Goal: Check status: Check status

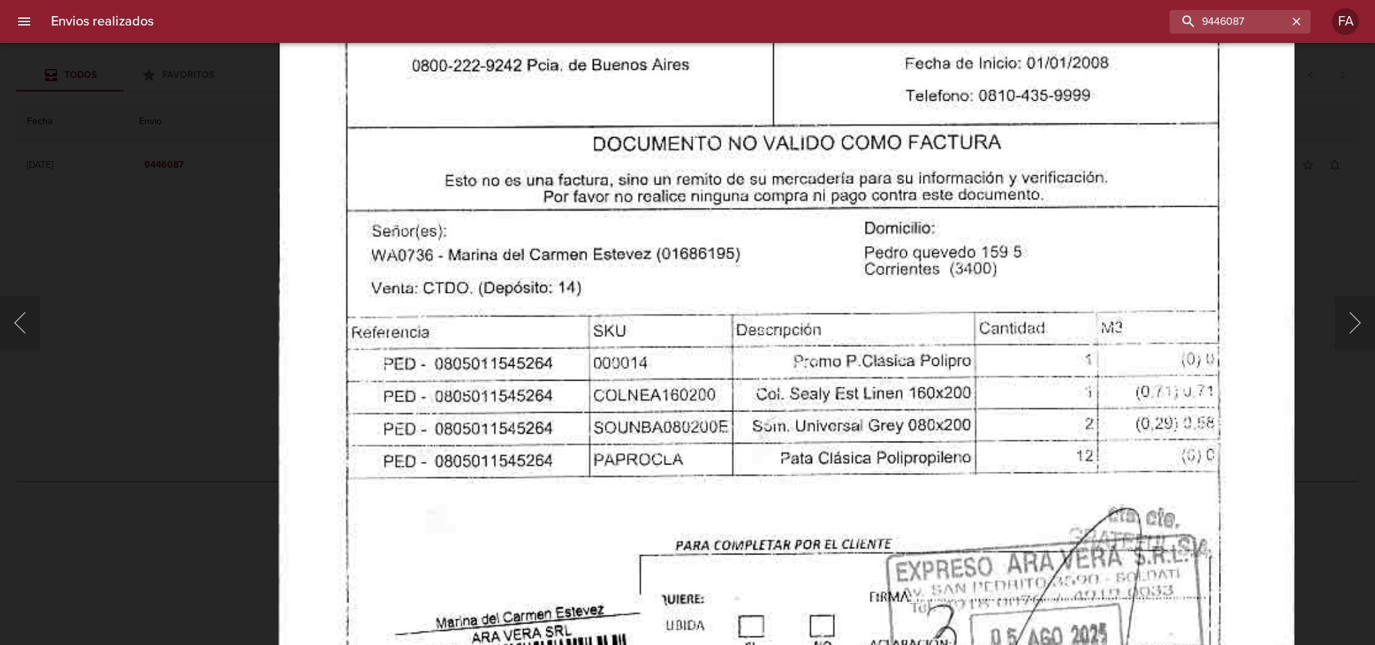
click at [476, 340] on img "Lightbox" at bounding box center [786, 392] width 1016 height 1455
click at [1244, 153] on img "Lightbox" at bounding box center [786, 392] width 1016 height 1455
drag, startPoint x: 1301, startPoint y: 99, endPoint x: 1297, endPoint y: 52, distance: 47.1
click at [1301, 99] on div "Lightbox" at bounding box center [687, 322] width 1375 height 645
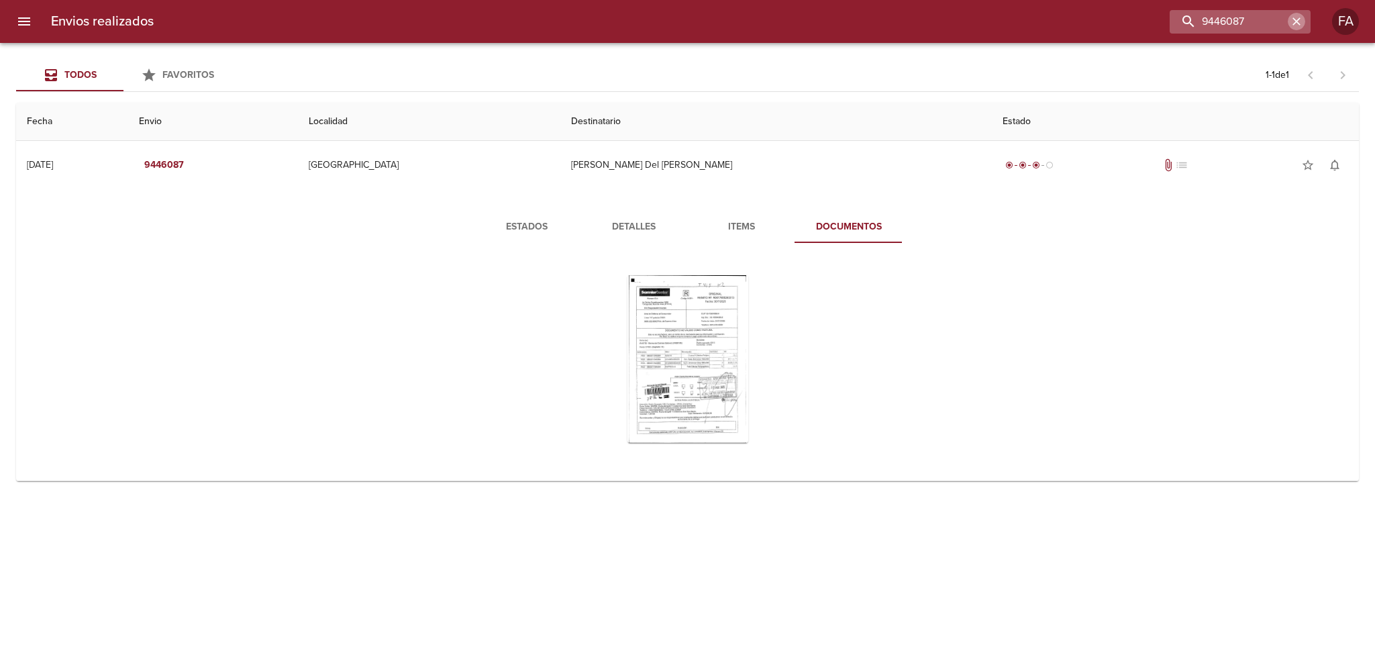
click at [1293, 16] on icon "button" at bounding box center [1296, 21] width 13 height 13
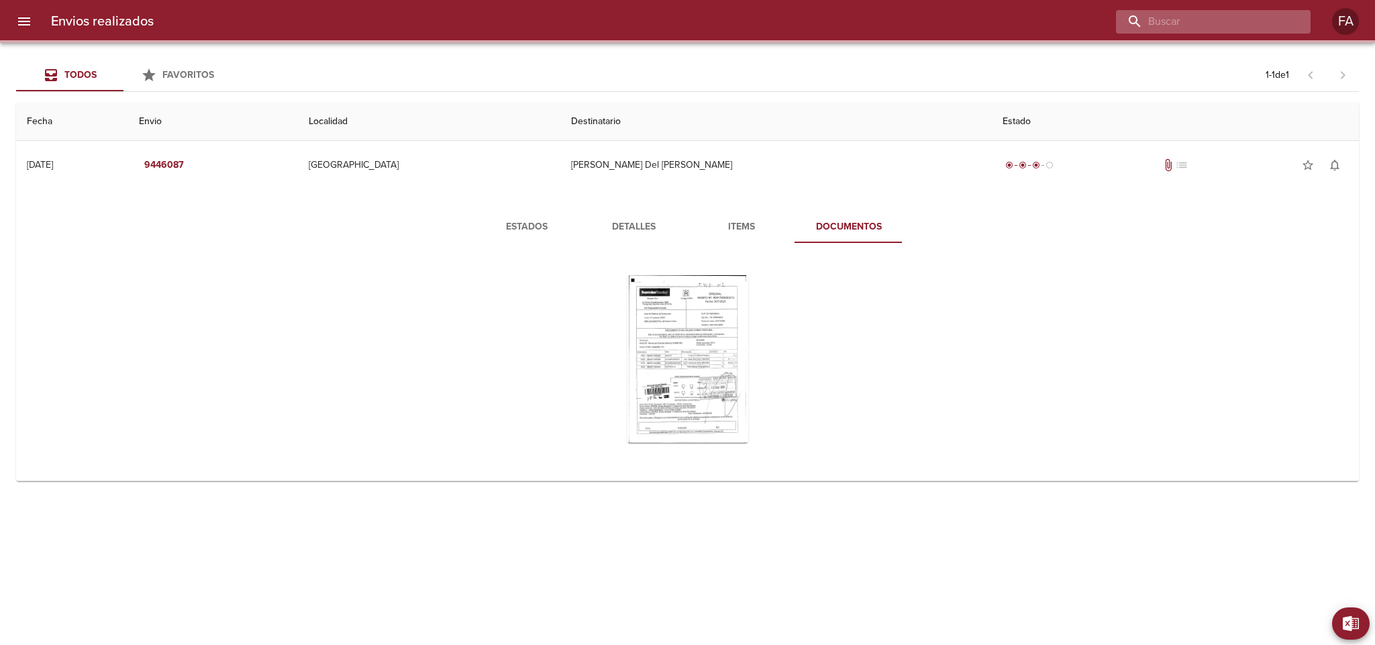
click at [1225, 25] on input "buscar" at bounding box center [1202, 21] width 172 height 23
paste input "[PERSON_NAME]"
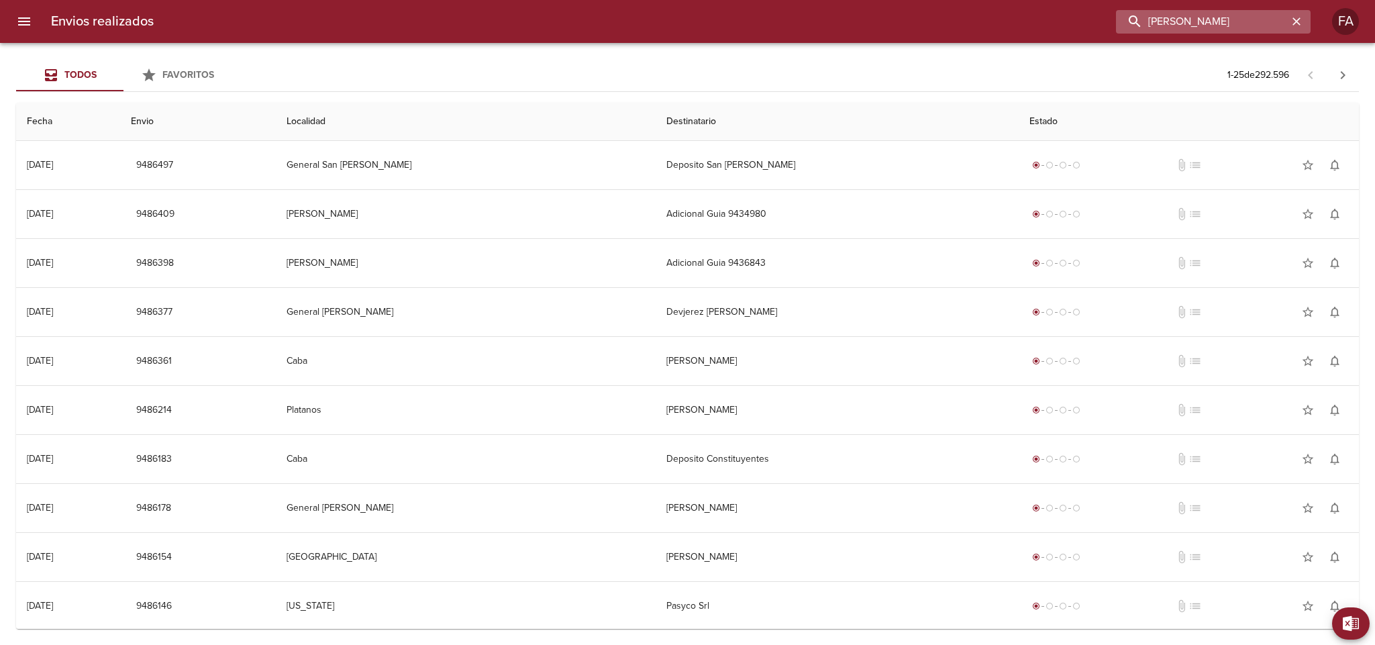
type input "[PERSON_NAME]"
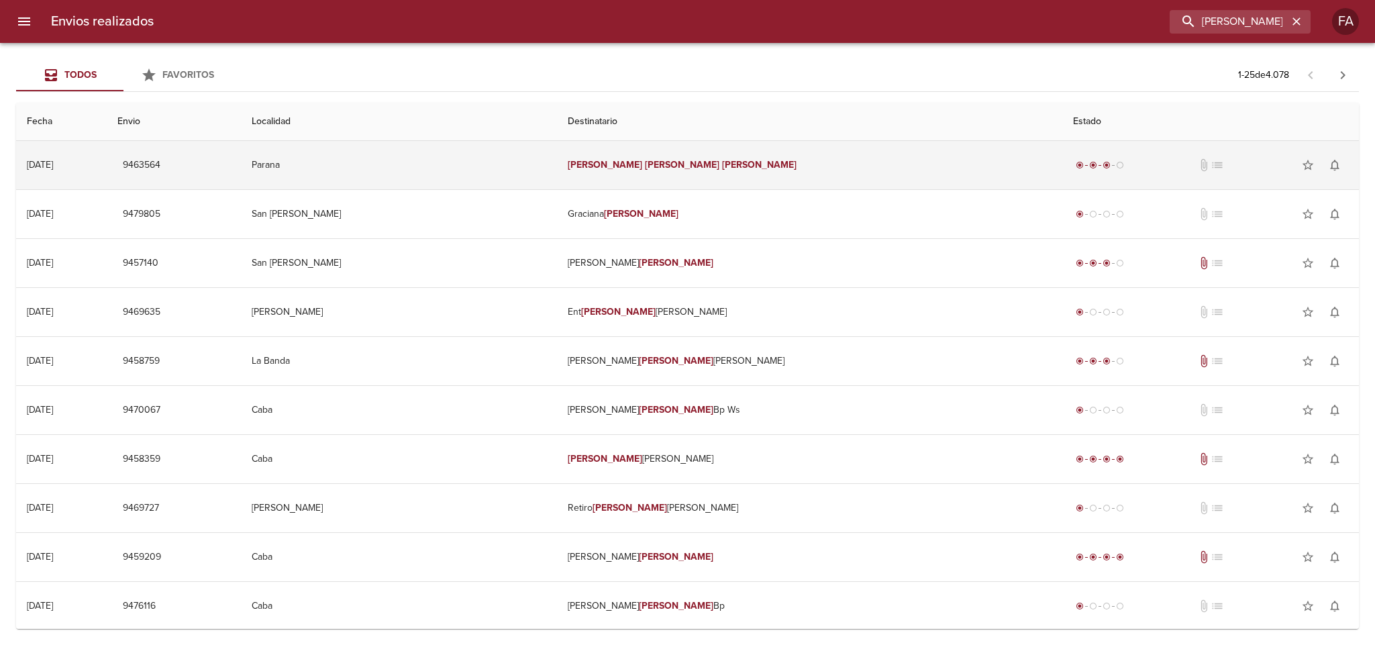
click at [502, 159] on td "Parana" at bounding box center [399, 165] width 316 height 48
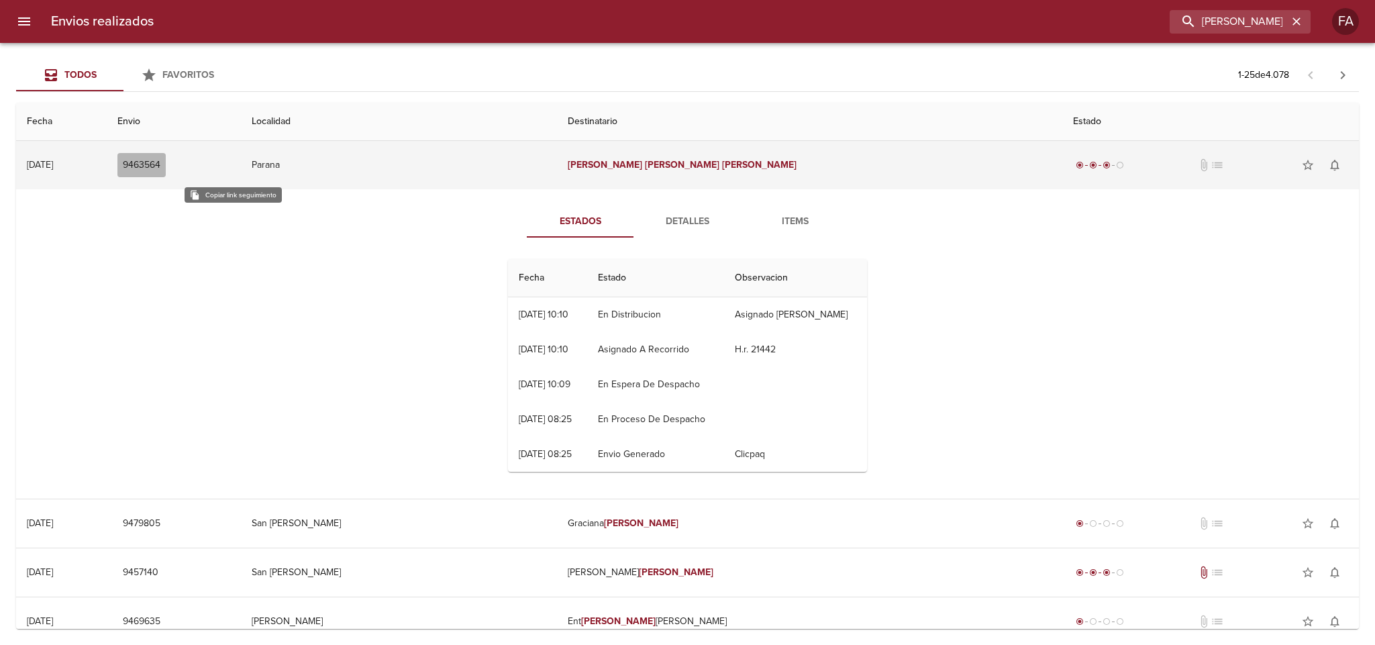
click at [160, 163] on span "9463564" at bounding box center [142, 165] width 38 height 17
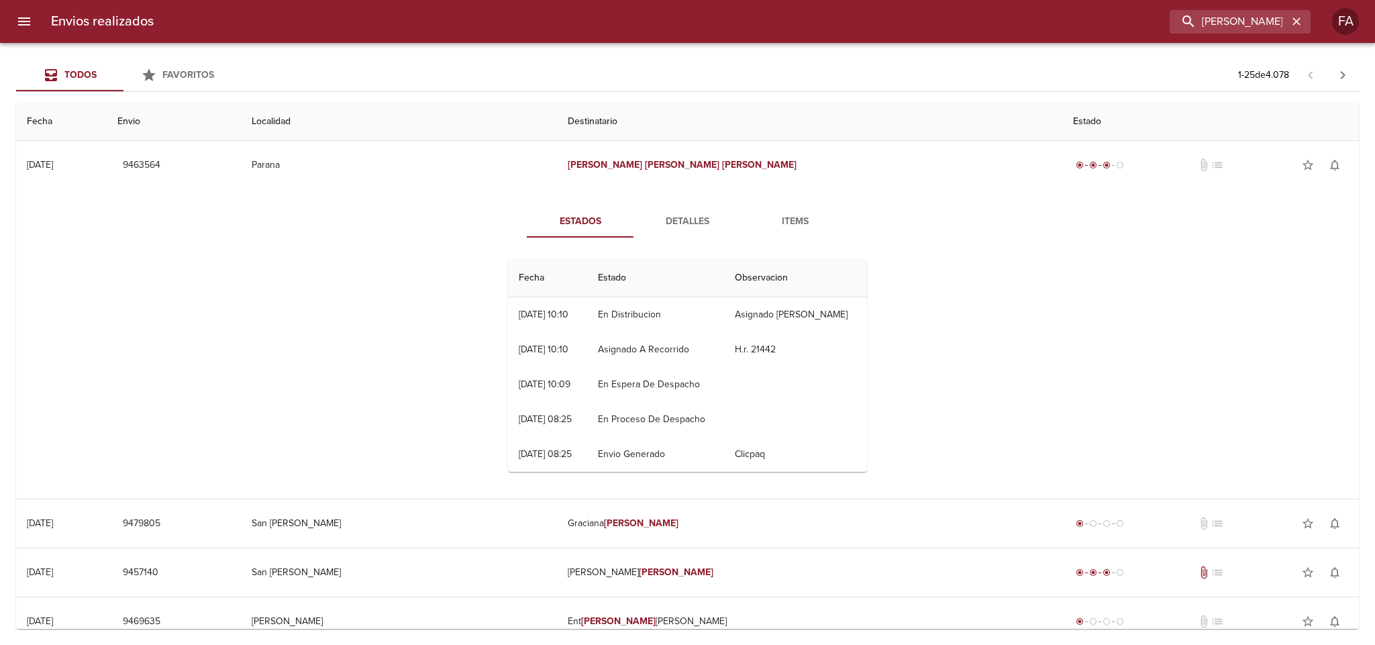
click at [762, 393] on td "Tabla de seguimiento" at bounding box center [795, 384] width 143 height 35
click at [667, 232] on button "Detalles" at bounding box center [687, 221] width 107 height 32
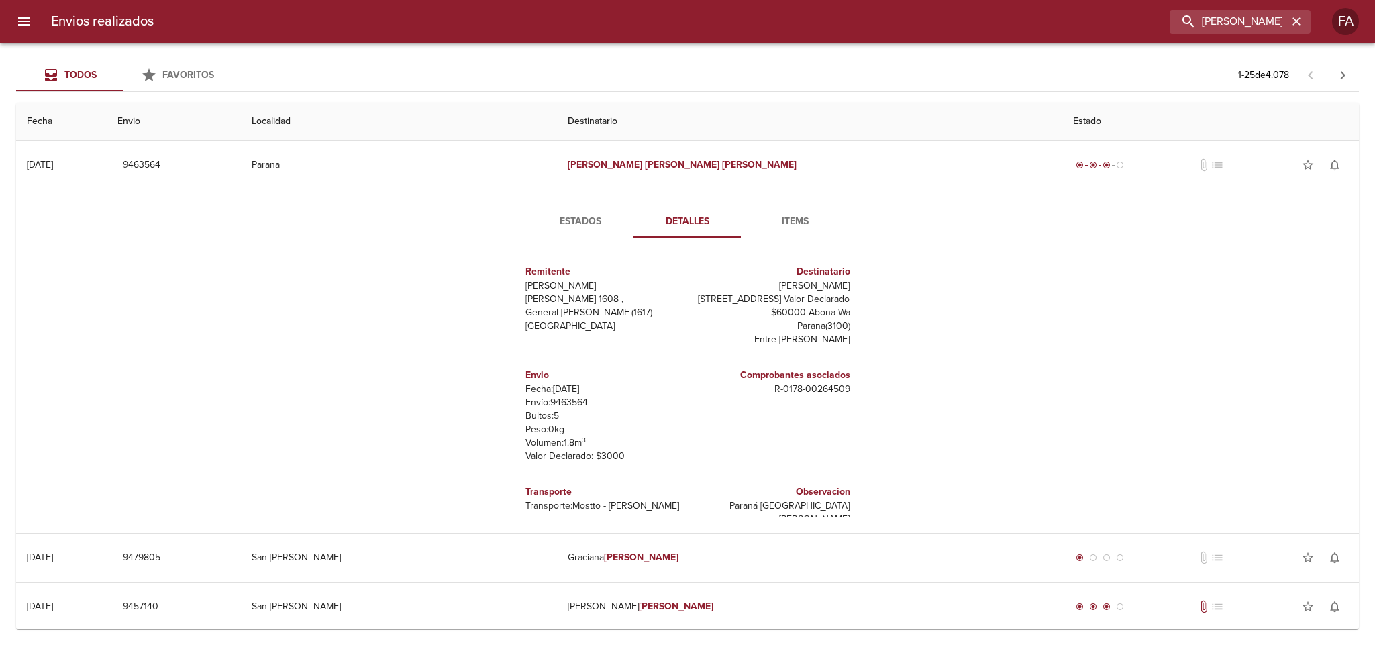
scroll to position [19, 0]
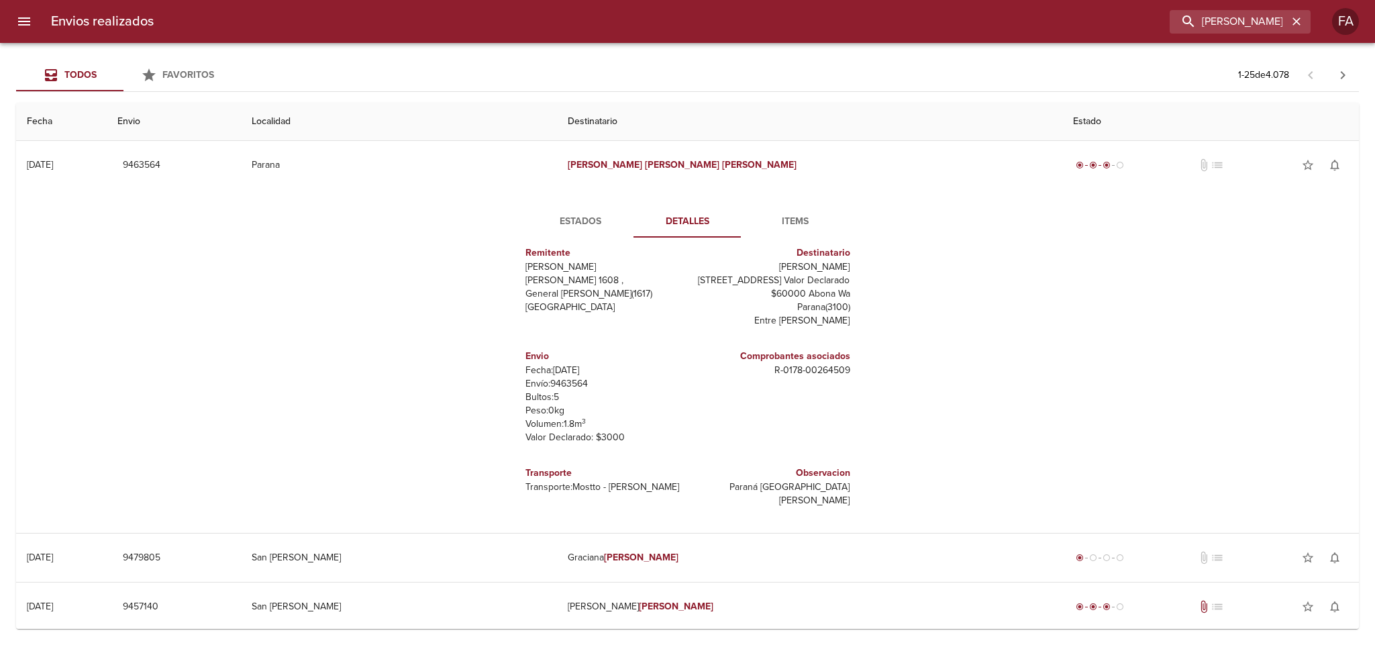
click at [568, 211] on button "Estados" at bounding box center [580, 221] width 107 height 32
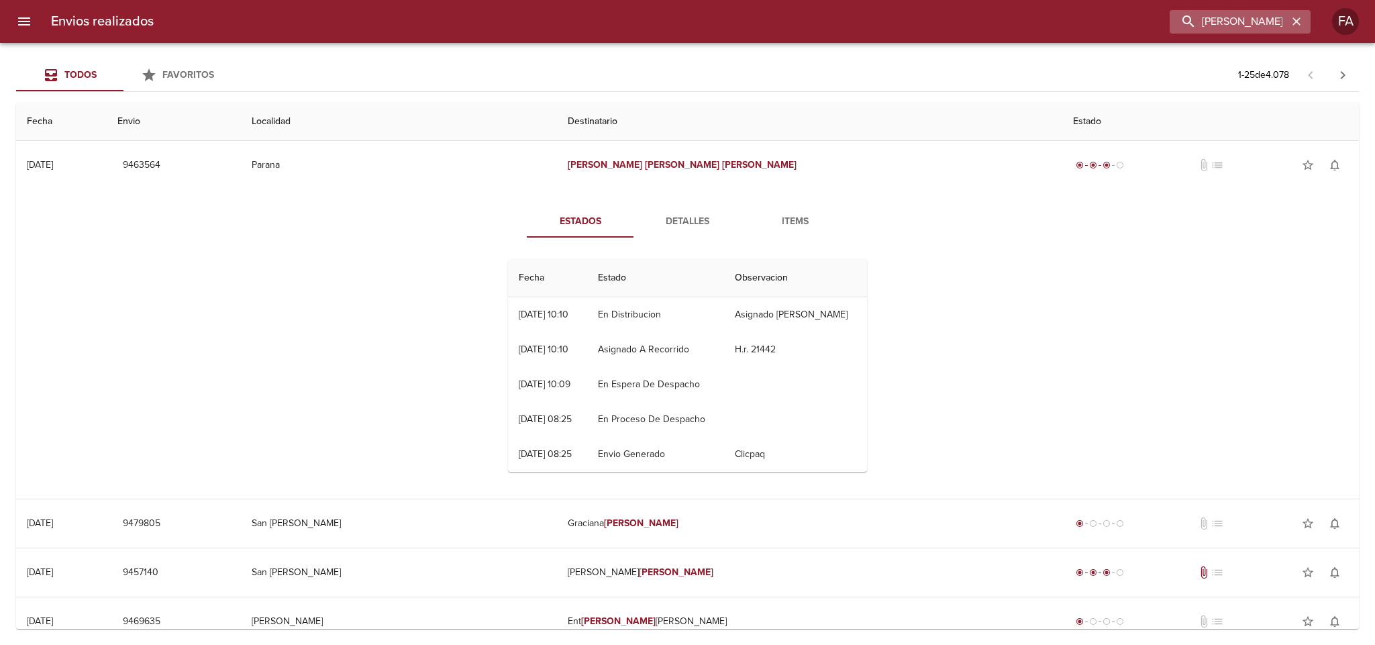
click at [1304, 26] on div "[PERSON_NAME]" at bounding box center [1240, 21] width 141 height 23
click at [1290, 26] on icon "button" at bounding box center [1296, 21] width 13 height 13
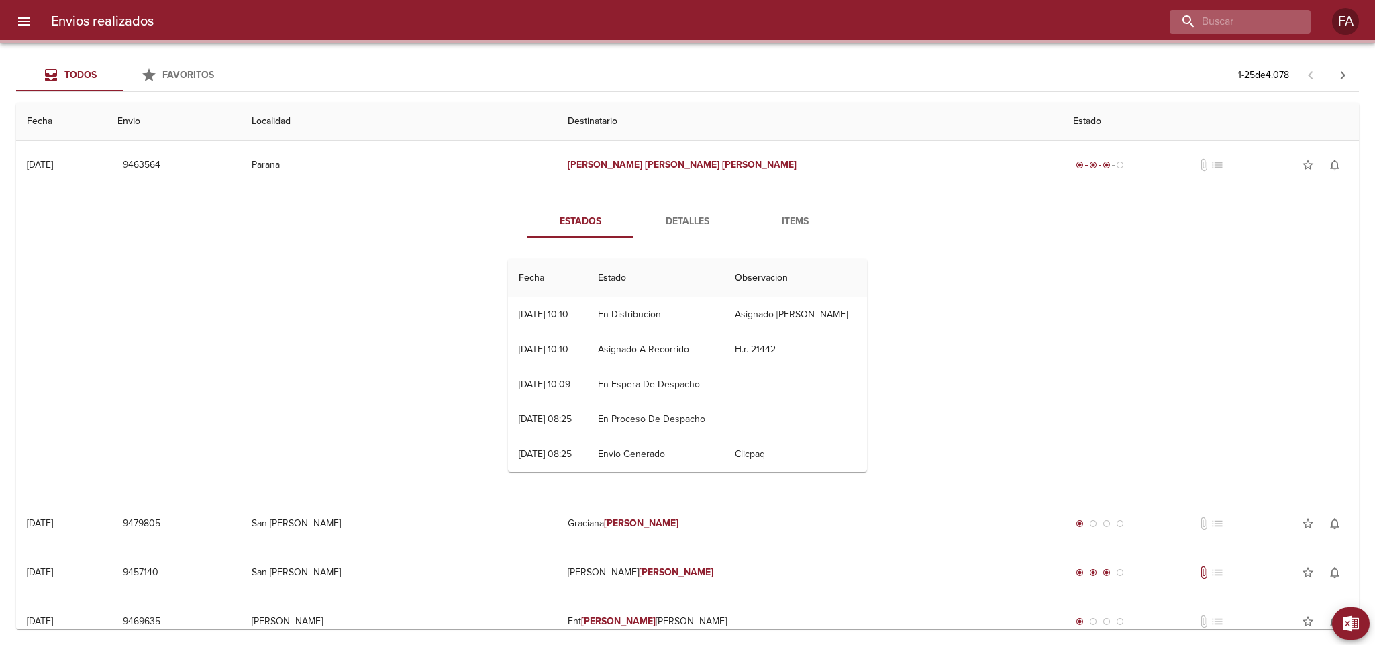
click at [1289, 24] on div at bounding box center [1240, 21] width 141 height 23
paste input "[PERSON_NAME]"
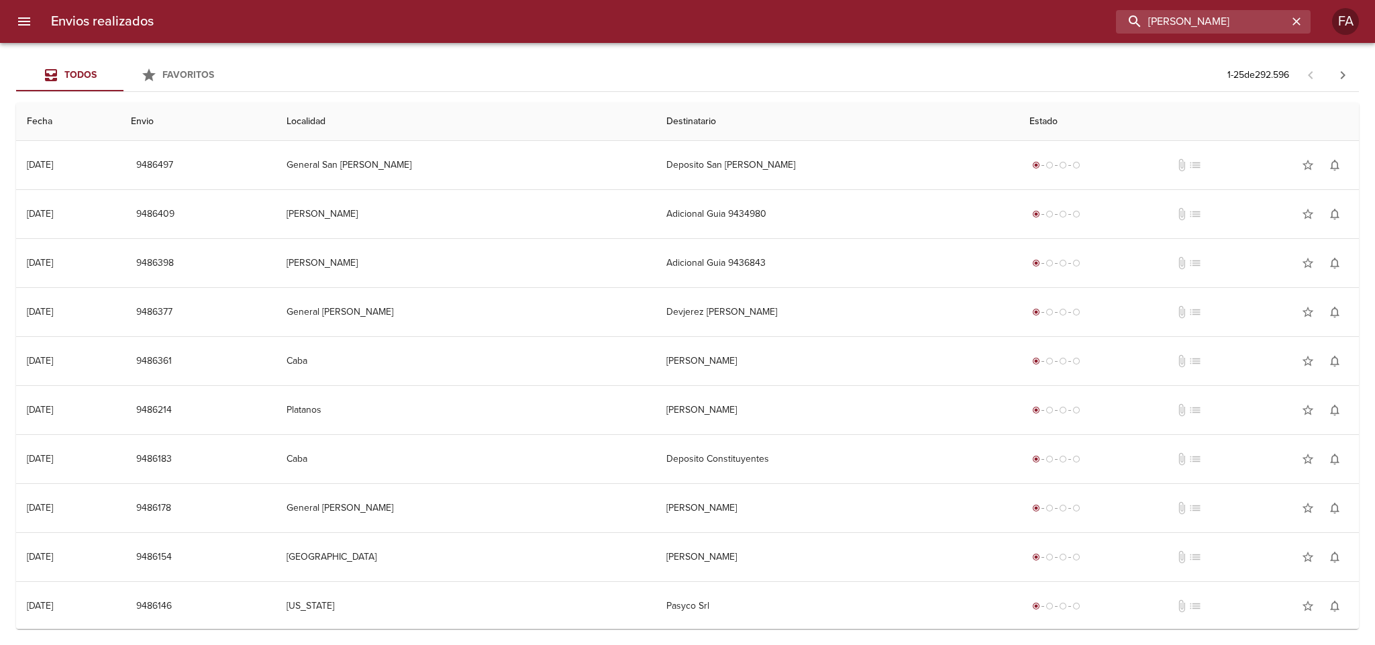
type input "[PERSON_NAME]"
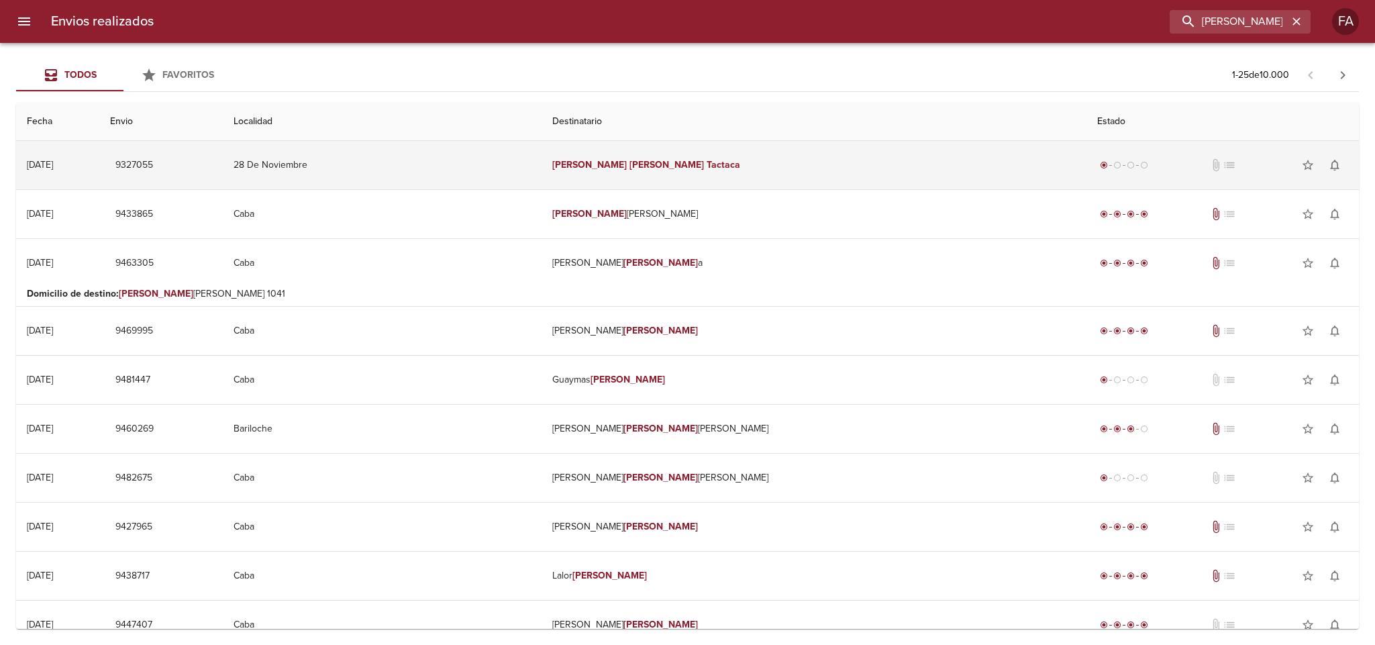
click at [542, 161] on td "28 De Noviembre" at bounding box center [382, 165] width 319 height 48
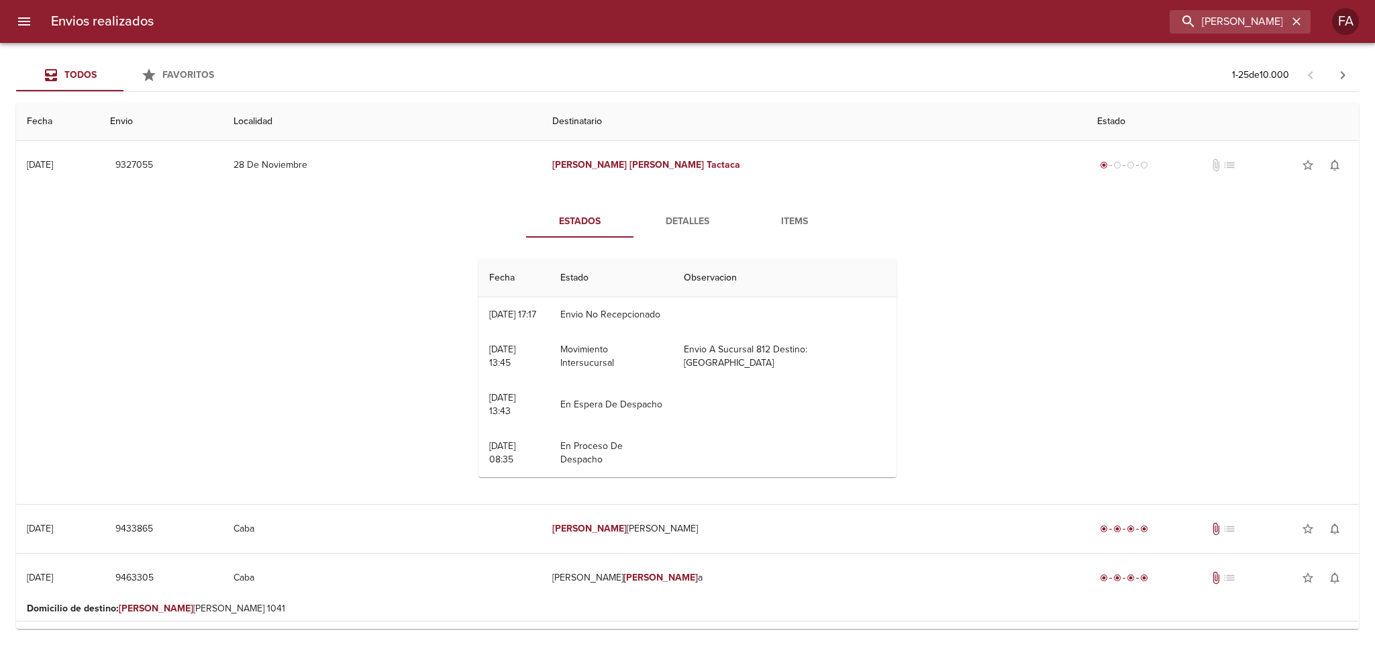
click at [673, 211] on button "Detalles" at bounding box center [687, 221] width 107 height 32
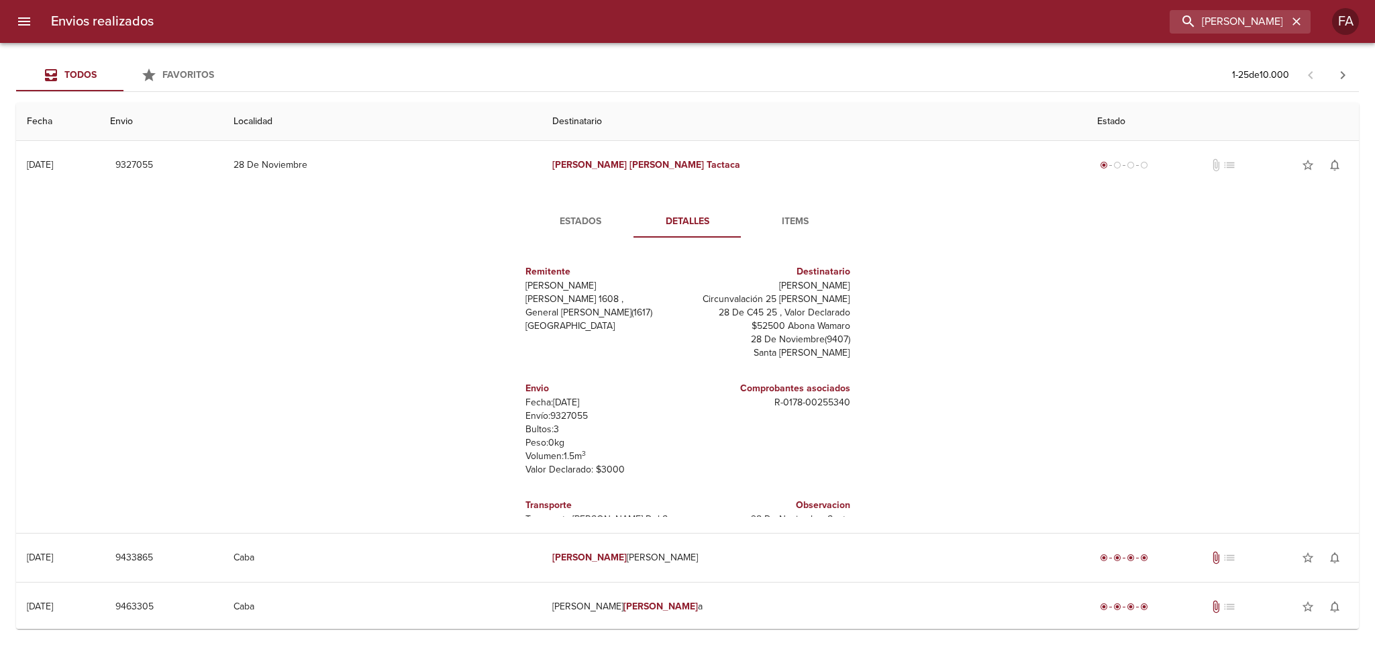
click at [562, 409] on p "Envío: 9327055" at bounding box center [604, 415] width 157 height 13
copy p "9327055"
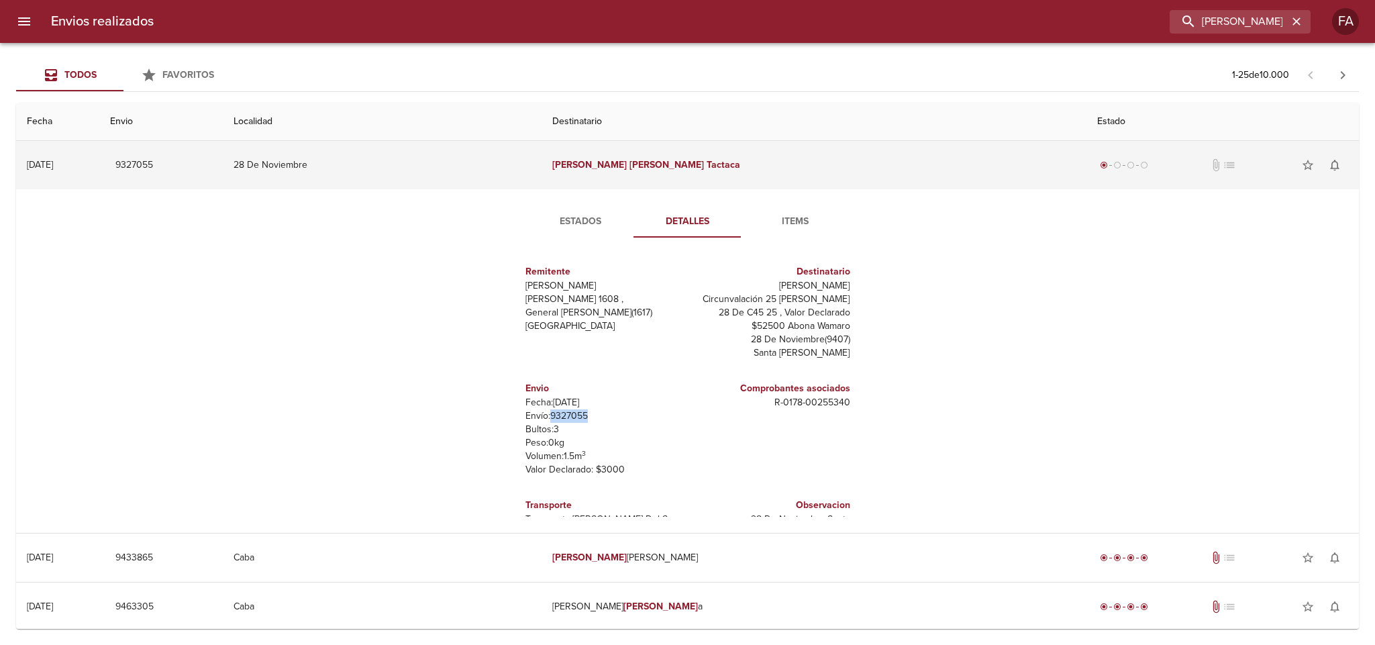
click at [875, 163] on td "[PERSON_NAME]" at bounding box center [814, 165] width 545 height 48
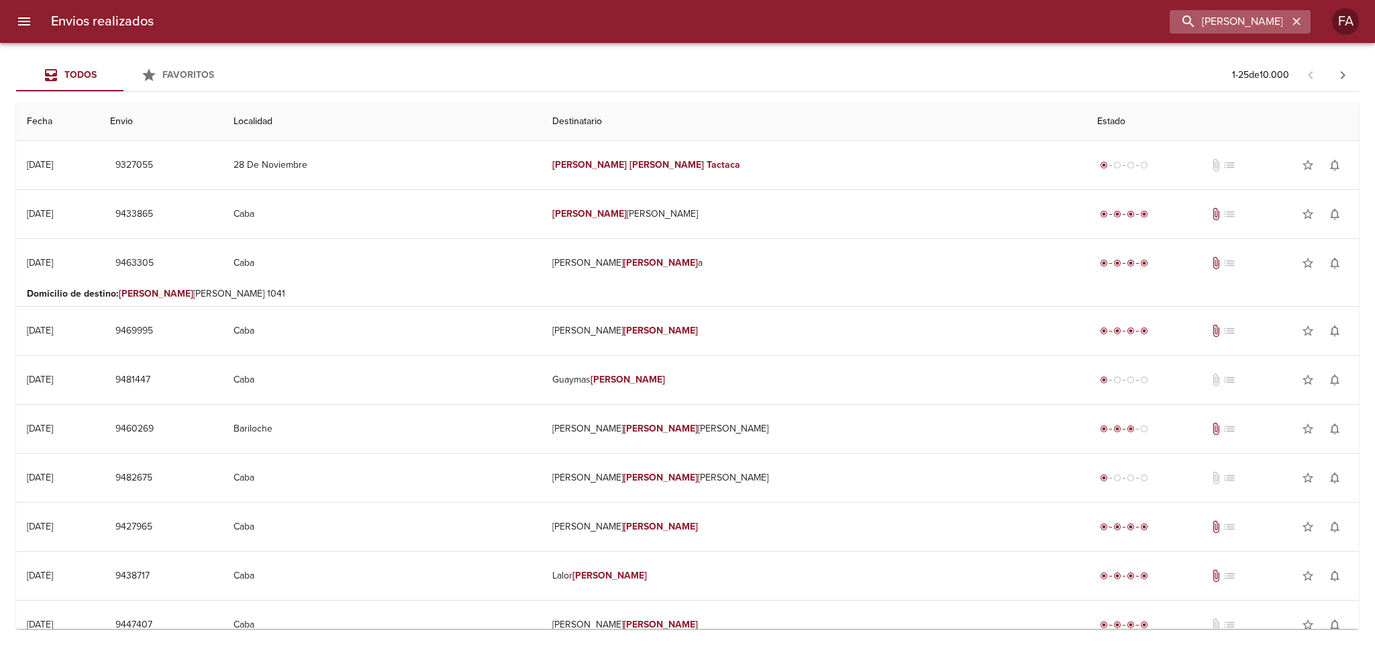
click at [1293, 21] on icon "button" at bounding box center [1296, 21] width 13 height 13
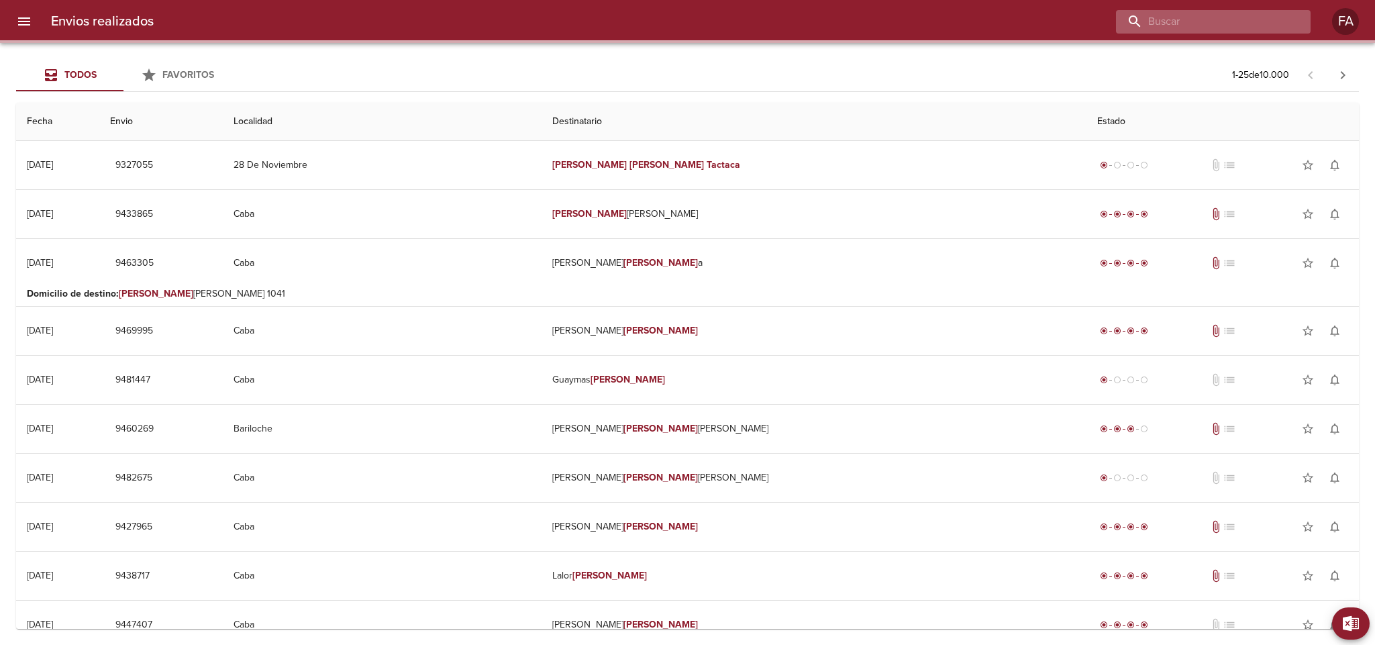
click at [1287, 22] on input "buscar" at bounding box center [1202, 21] width 172 height 23
paste input "255340"
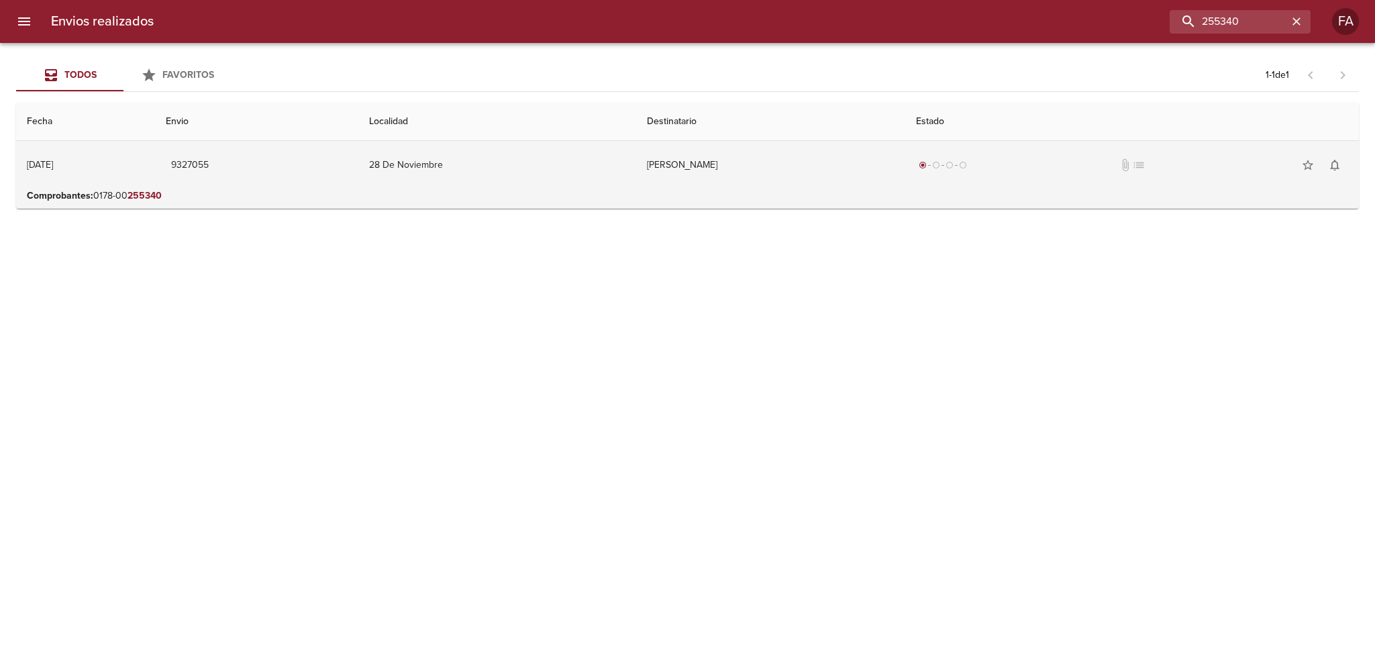
click at [834, 170] on td "[PERSON_NAME]" at bounding box center [770, 165] width 269 height 48
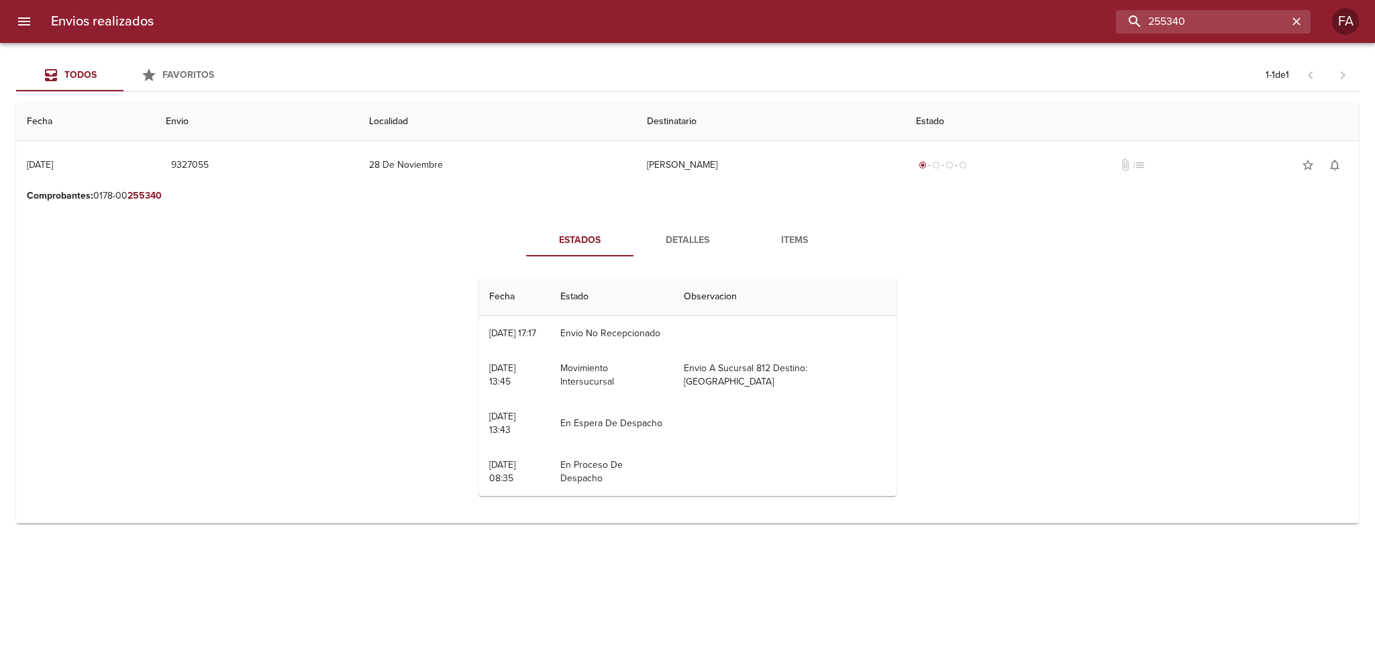
drag, startPoint x: 1209, startPoint y: 22, endPoint x: 913, endPoint y: 69, distance: 299.7
click at [918, 0] on div "Envios realizados 255340 FA Todos Favoritos 1 - 1 de 1 Fecha Envio Localidad De…" at bounding box center [687, 0] width 1375 height 0
paste input "[PERSON_NAME],"
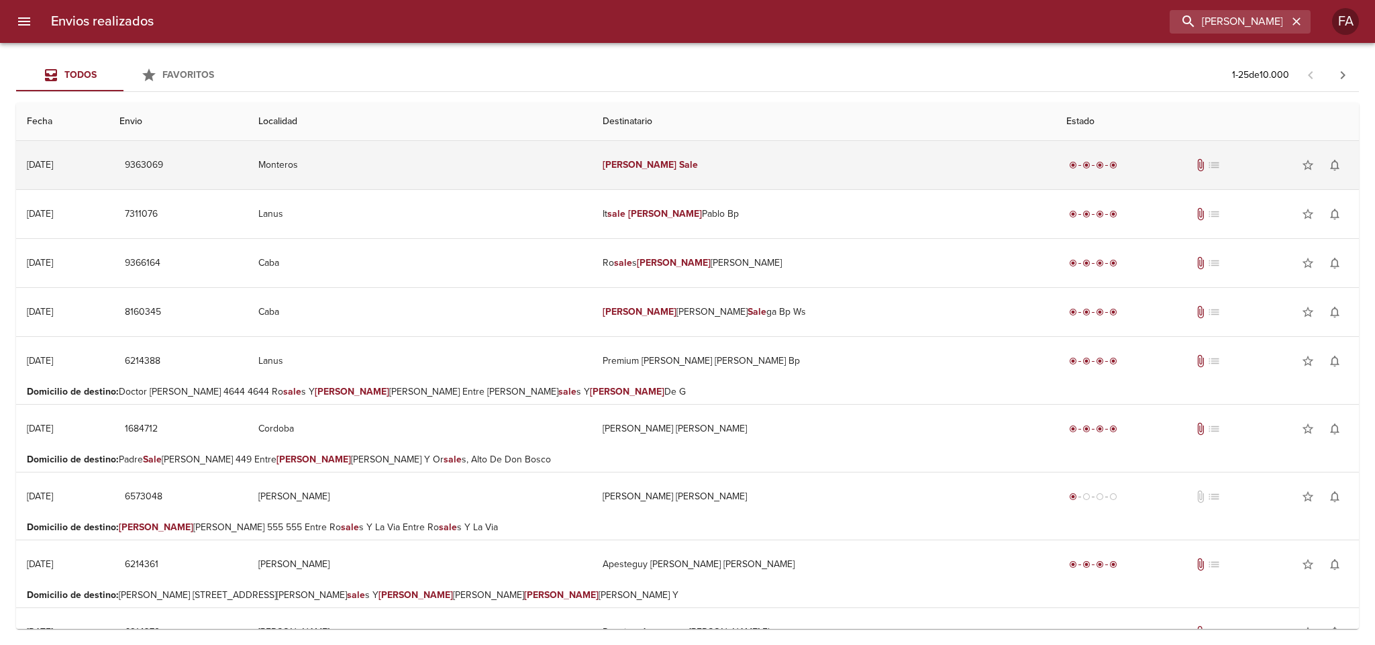
click at [489, 156] on td "Monteros" at bounding box center [420, 165] width 344 height 48
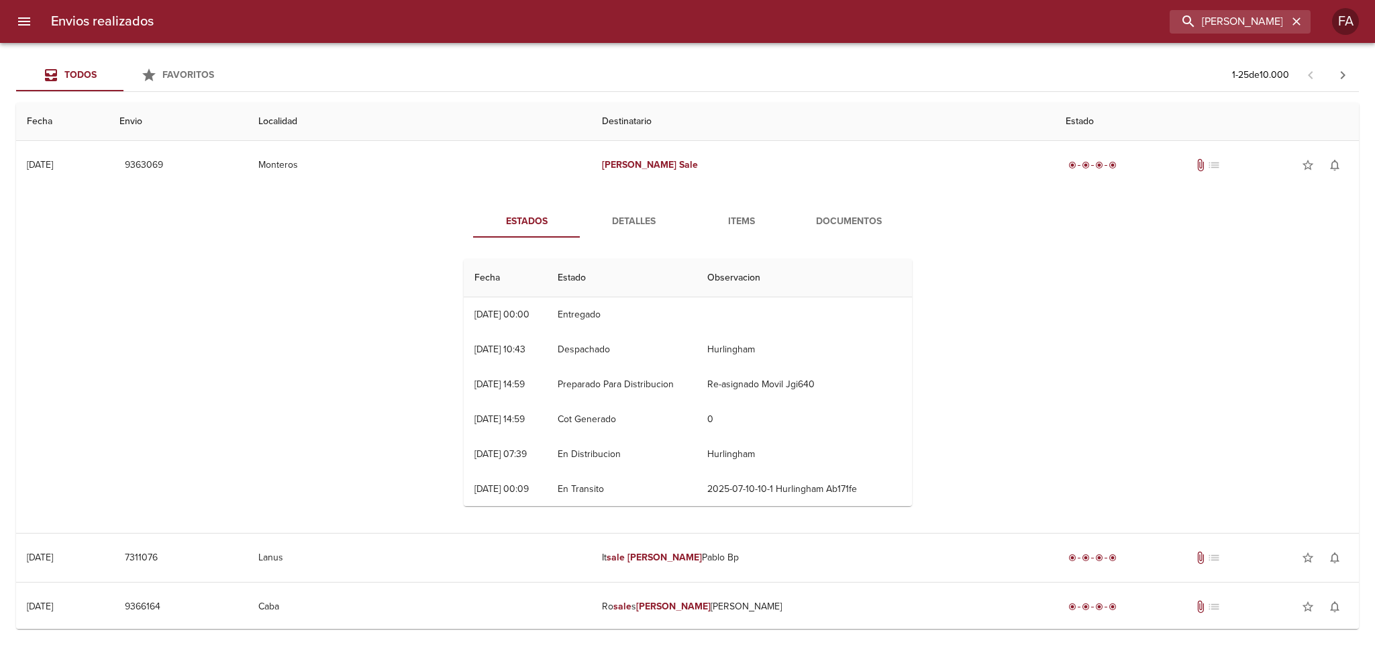
click at [844, 226] on span "Documentos" at bounding box center [848, 221] width 91 height 17
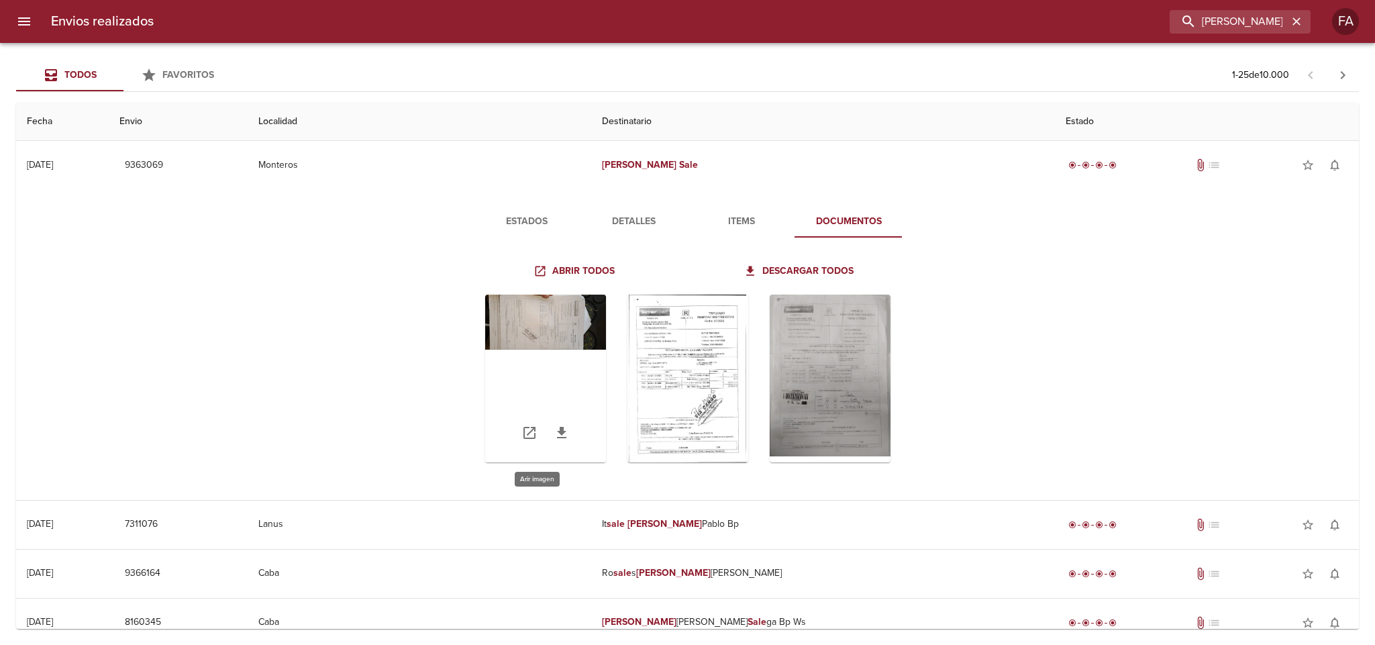
click at [491, 330] on div "Tabla de envíos del cliente" at bounding box center [545, 379] width 121 height 168
drag, startPoint x: 1263, startPoint y: 24, endPoint x: 877, endPoint y: 46, distance: 386.6
click at [875, 0] on div "Envios realizados [PERSON_NAME] FA Todos Favoritos 1 - 25 de 10.000 Fecha Envio…" at bounding box center [687, 0] width 1375 height 0
paste input "[PERSON_NAME] VT"
type input "[PERSON_NAME] VT"
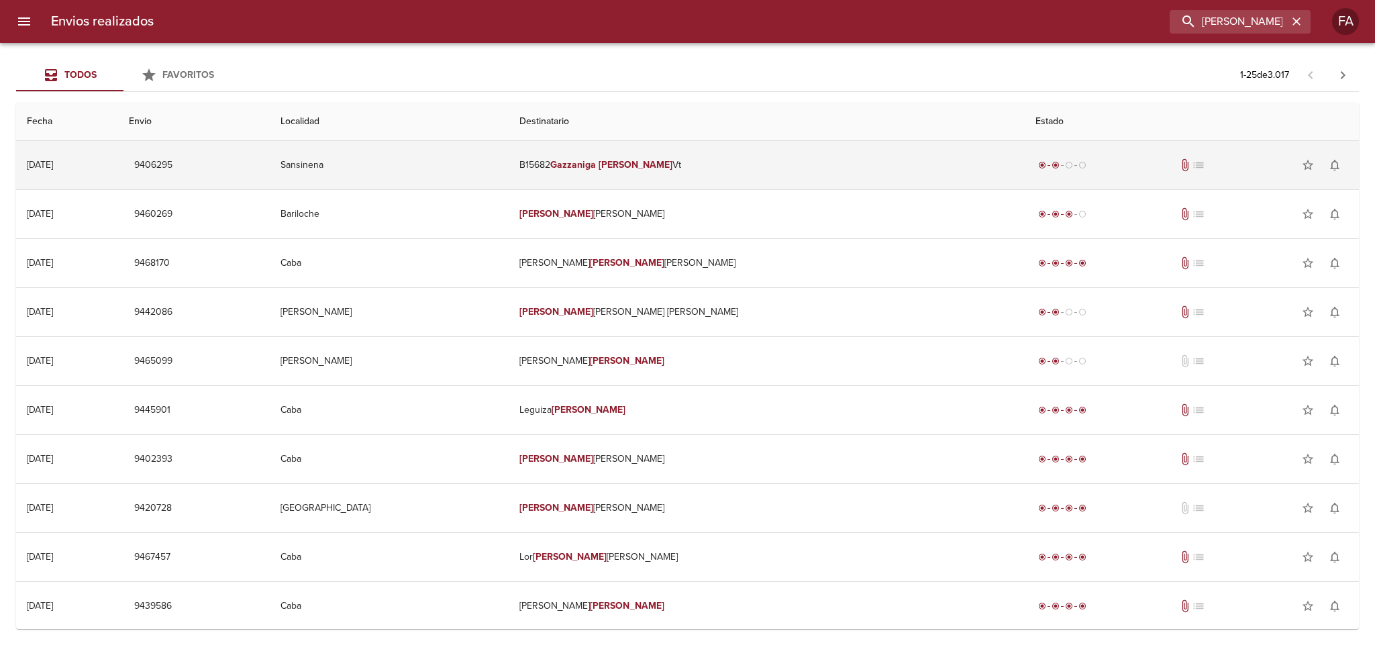
click at [478, 163] on td "Sansinena" at bounding box center [389, 165] width 239 height 48
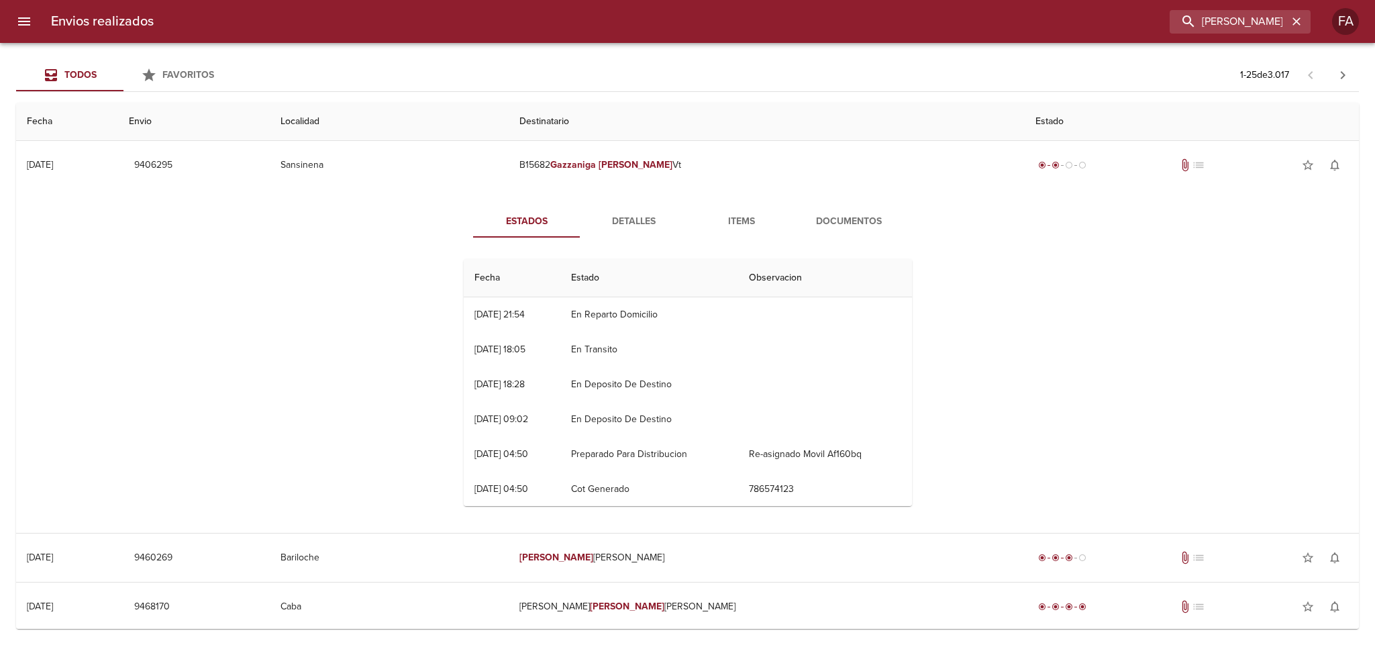
click at [627, 232] on button "Detalles" at bounding box center [634, 221] width 107 height 32
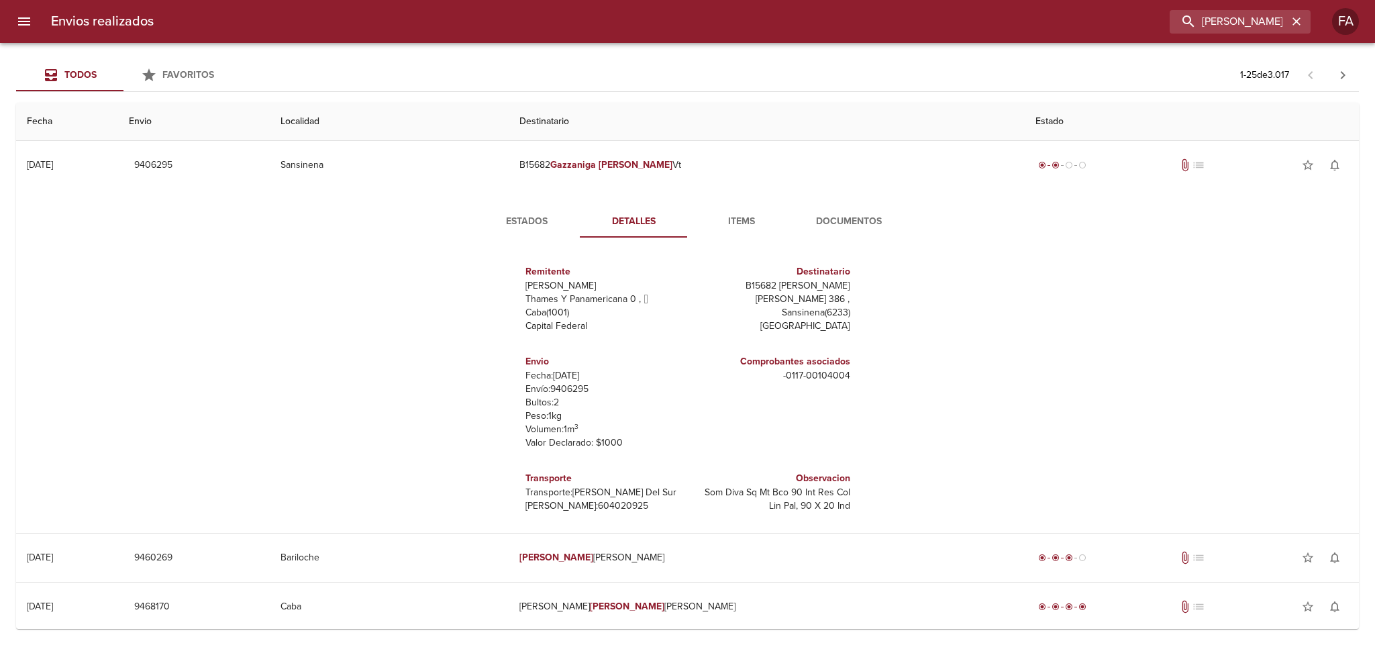
click at [862, 224] on span "Documentos" at bounding box center [848, 221] width 91 height 17
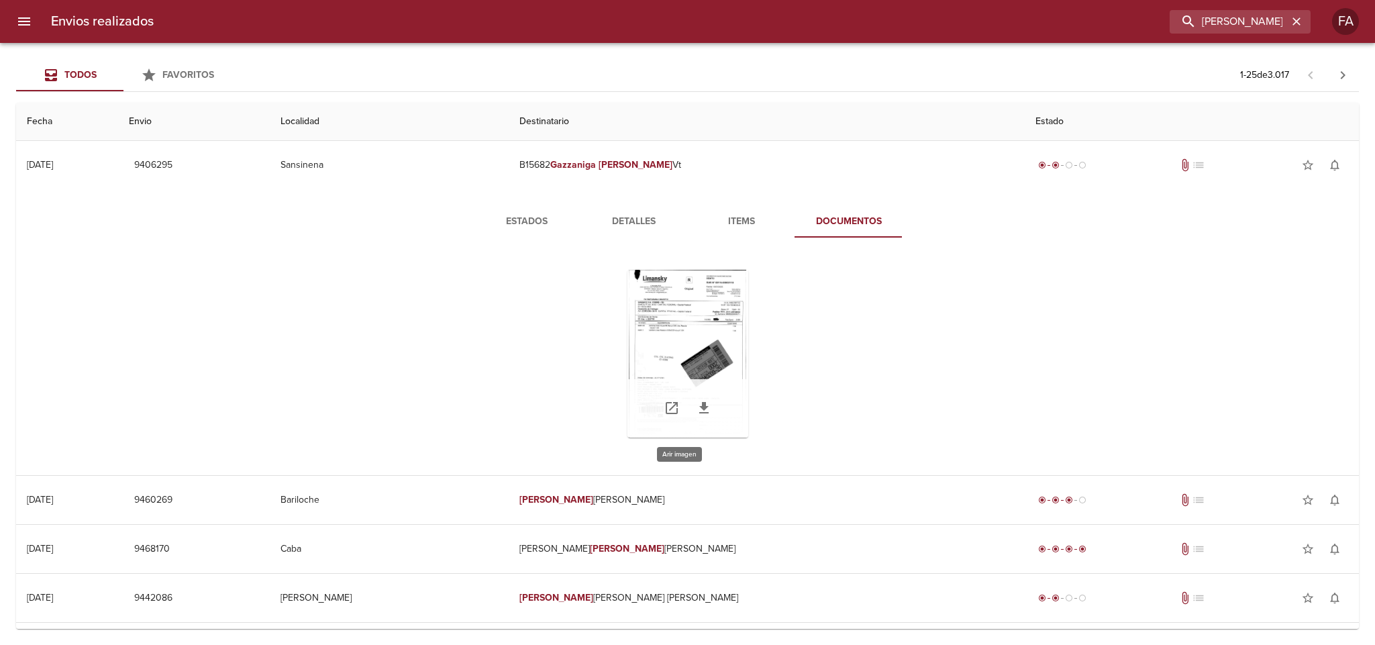
click at [717, 303] on div "Tabla de envíos del cliente" at bounding box center [688, 354] width 121 height 168
click at [1291, 20] on icon "button" at bounding box center [1296, 21] width 13 height 13
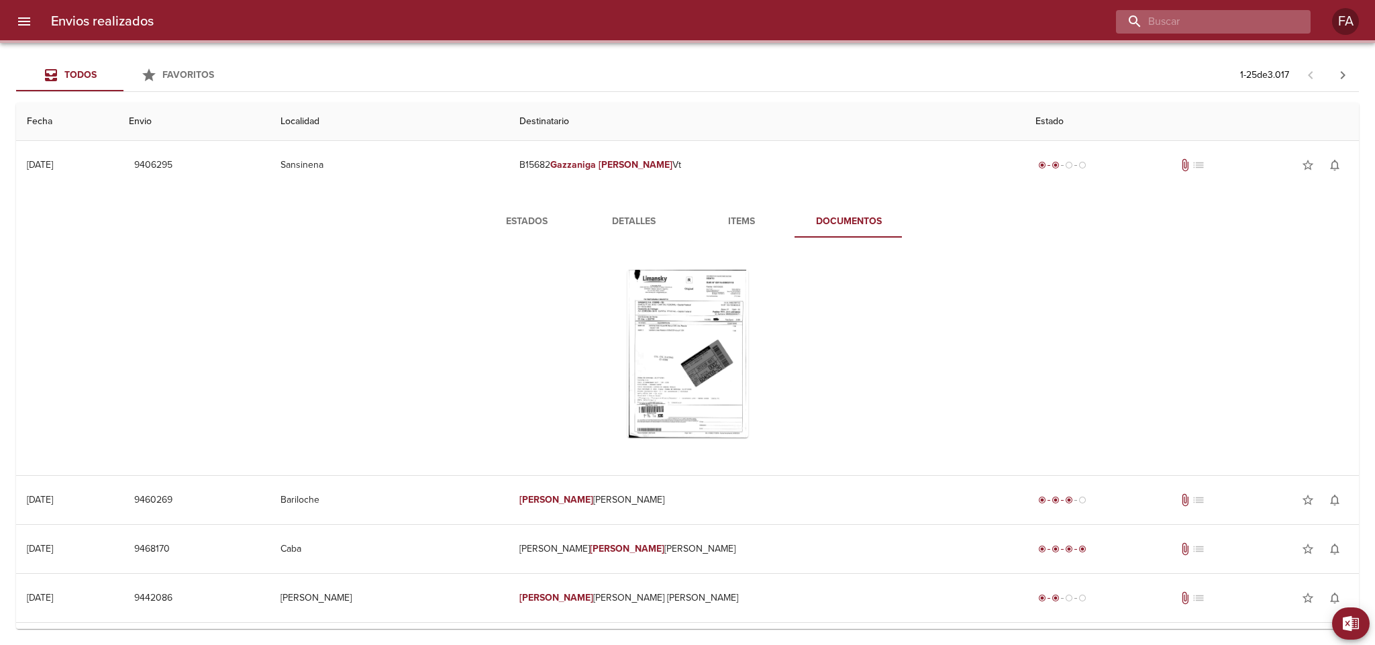
click at [1285, 20] on input "buscar" at bounding box center [1202, 21] width 172 height 23
paste input "[PERSON_NAME]"
type input "[PERSON_NAME]"
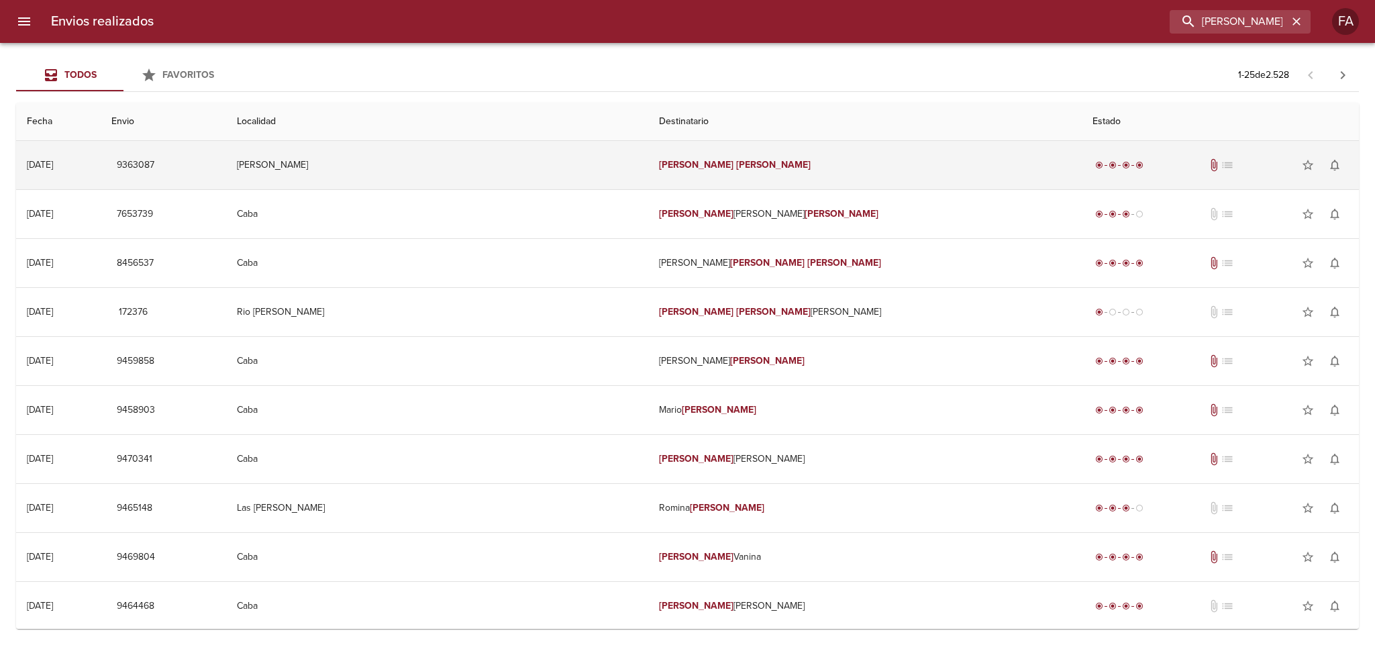
click at [510, 159] on td "[PERSON_NAME]" at bounding box center [437, 165] width 422 height 48
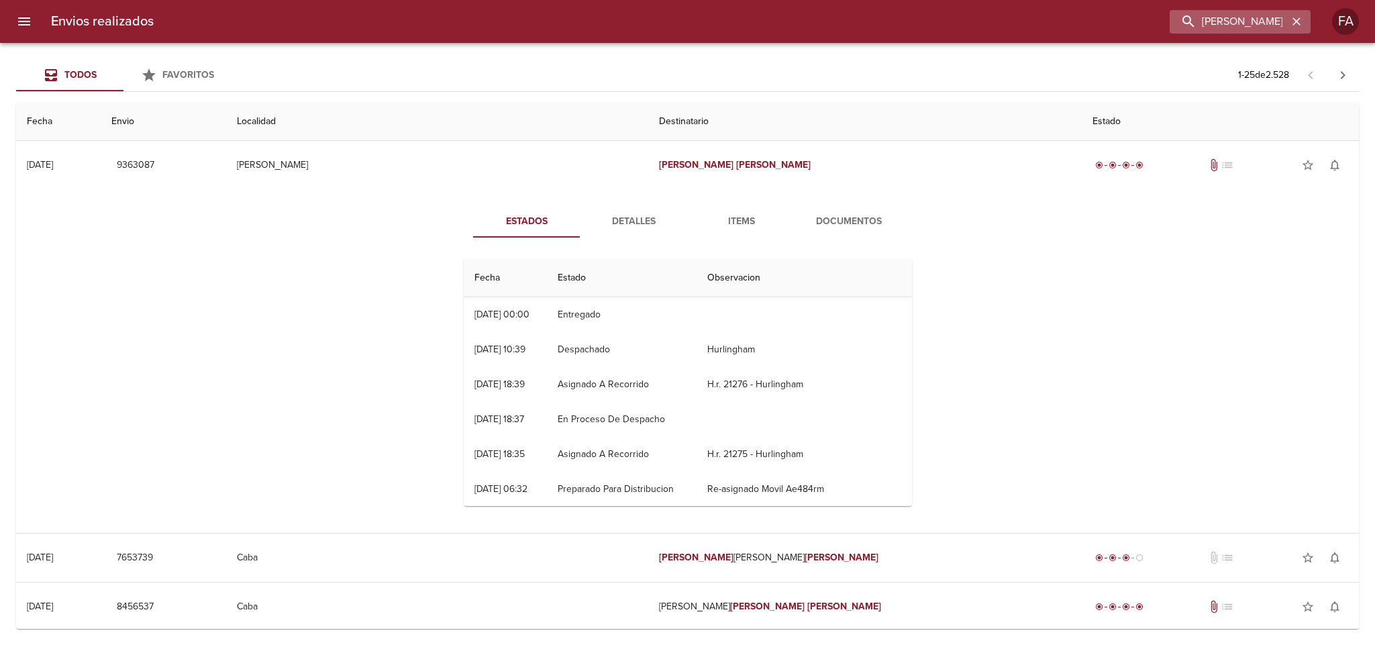
click at [1299, 22] on icon "button" at bounding box center [1296, 21] width 13 height 13
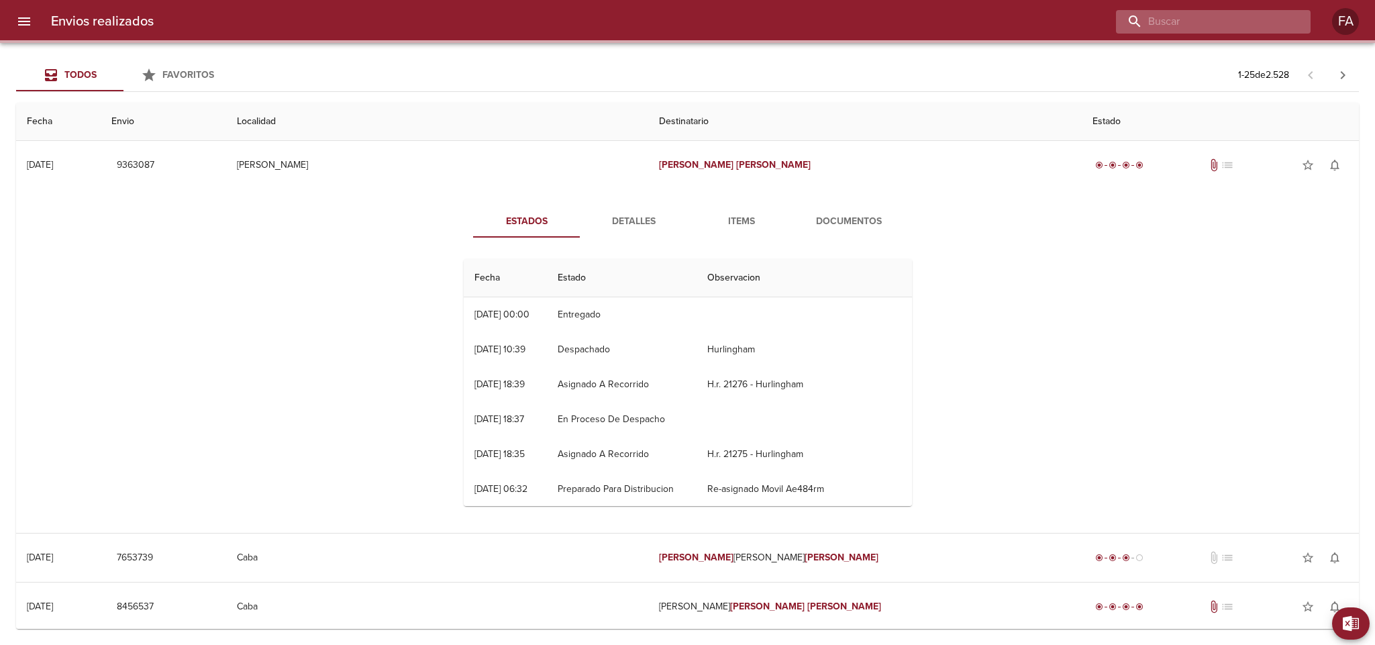
click at [1241, 29] on input "buscar" at bounding box center [1202, 21] width 172 height 23
paste input "[PERSON_NAME]"
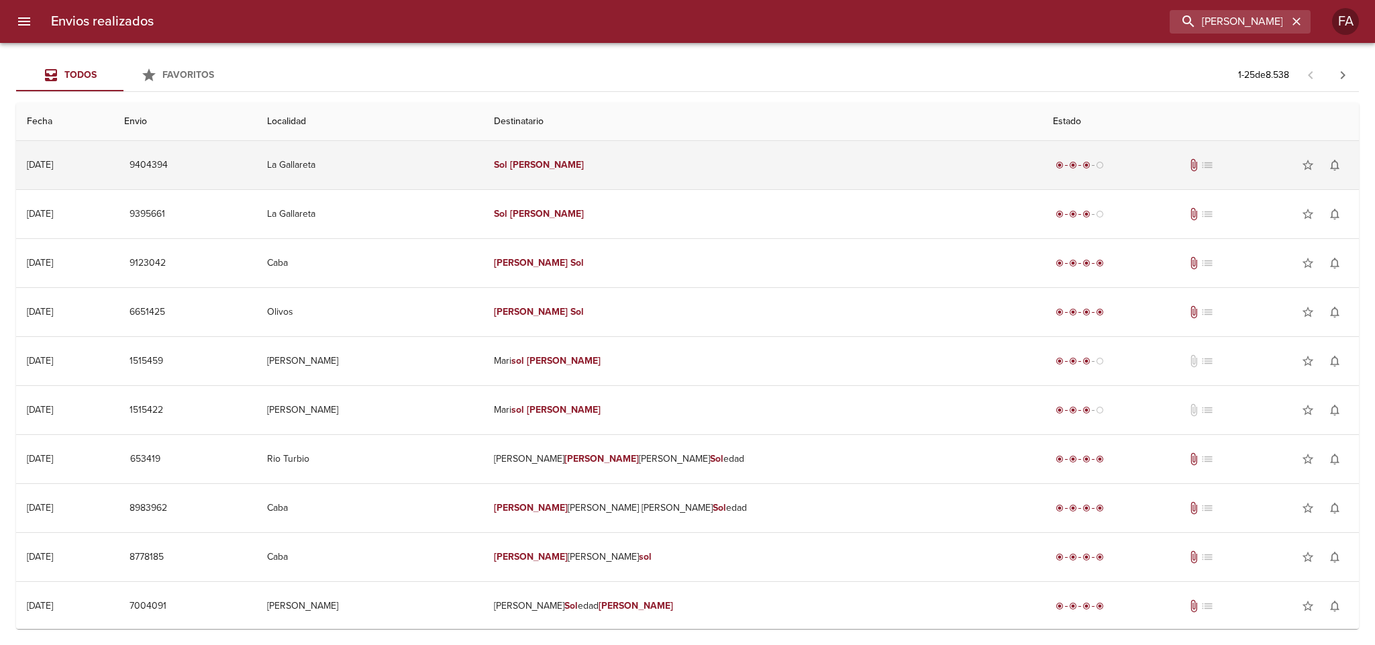
click at [767, 165] on td "[PERSON_NAME]" at bounding box center [762, 165] width 559 height 48
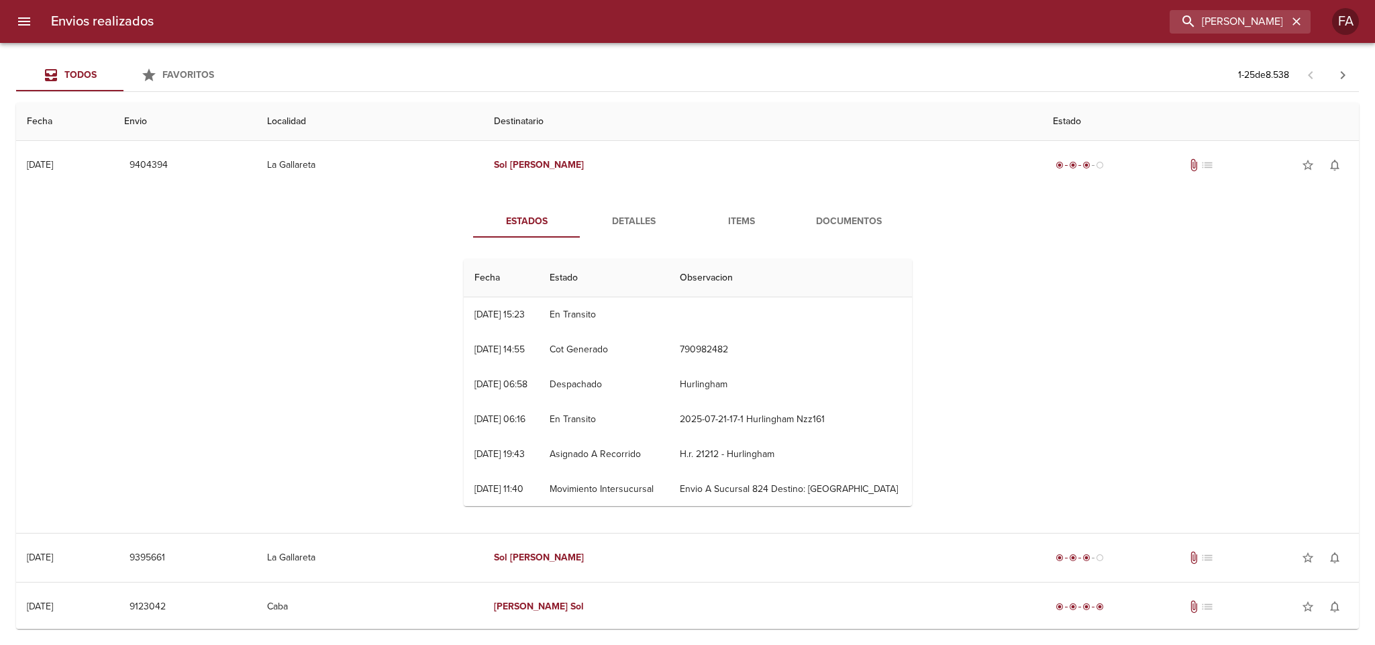
click at [646, 212] on button "Detalles" at bounding box center [634, 221] width 107 height 32
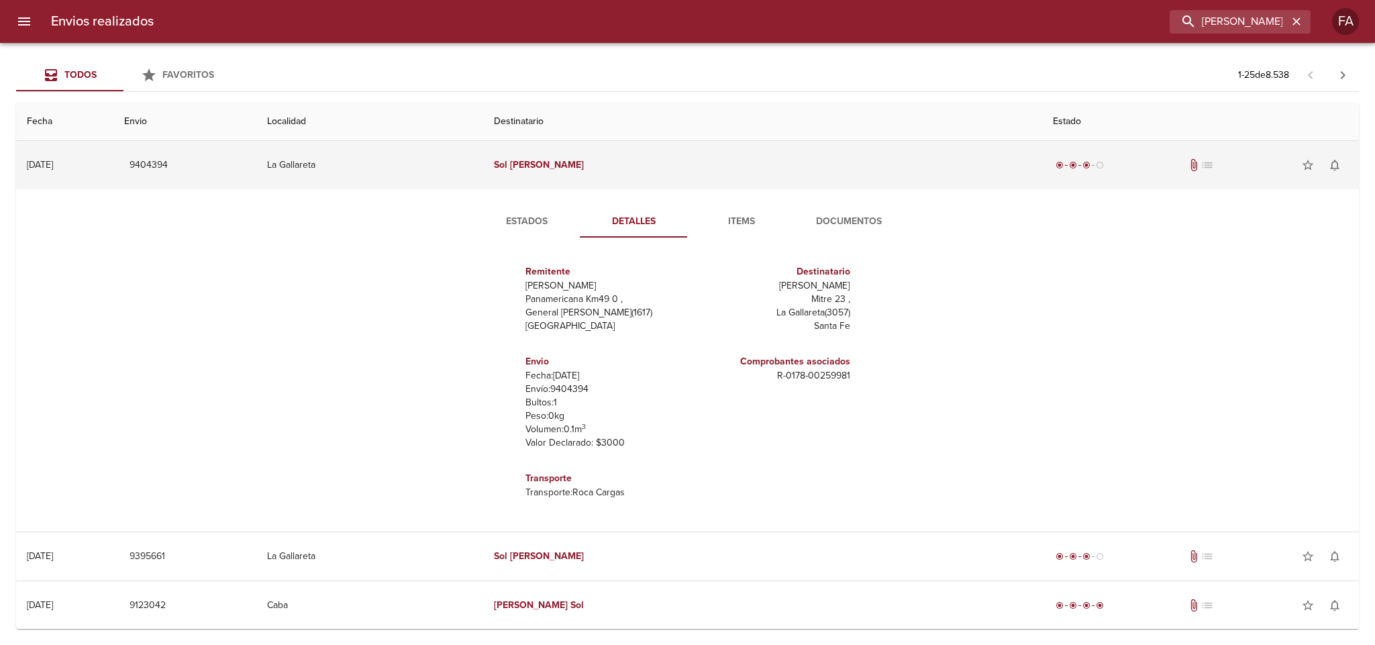
click at [701, 165] on td "[PERSON_NAME]" at bounding box center [762, 165] width 559 height 48
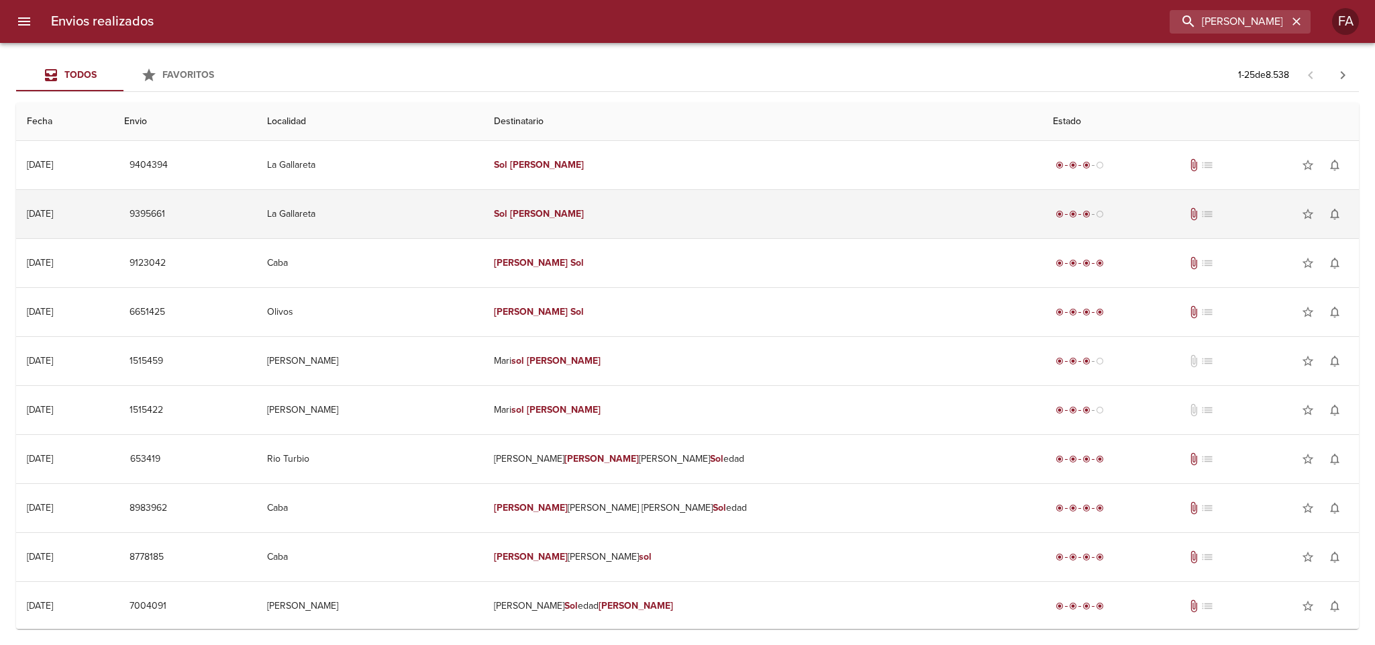
click at [679, 219] on td "[PERSON_NAME]" at bounding box center [762, 214] width 559 height 48
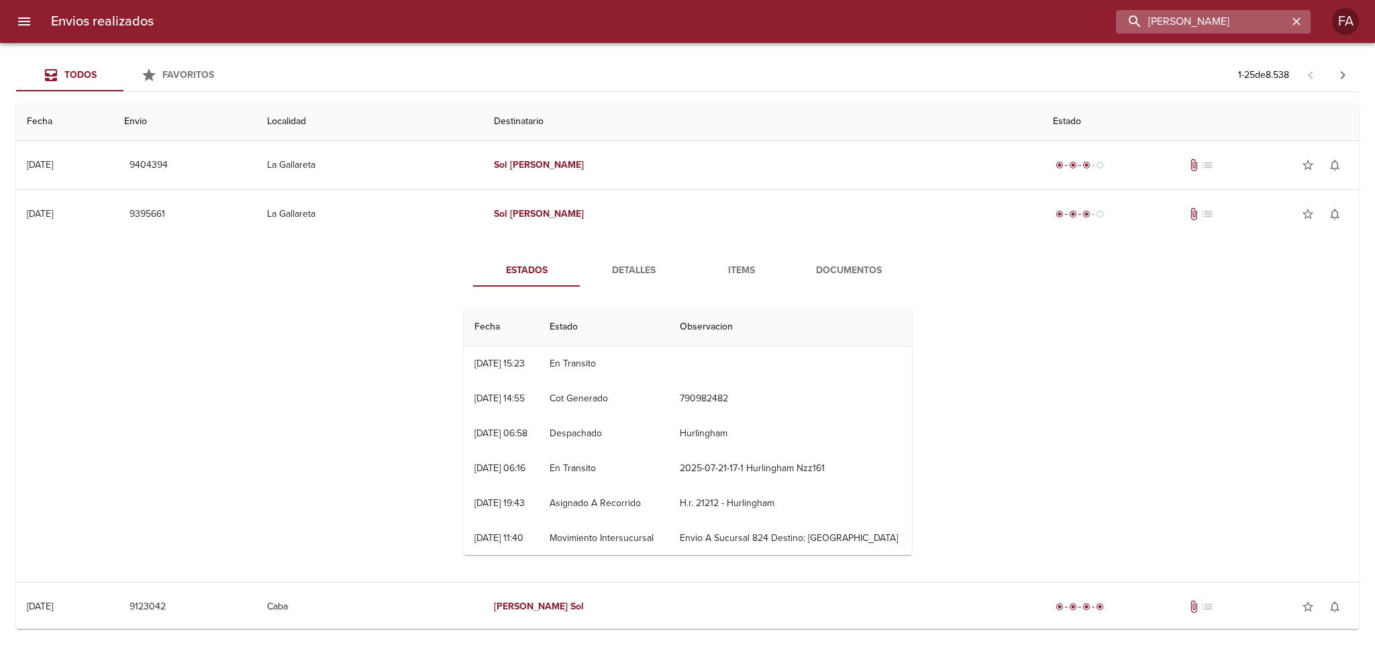
drag, startPoint x: 1257, startPoint y: 20, endPoint x: 1265, endPoint y: 20, distance: 8.1
click at [1261, 20] on input "[PERSON_NAME]" at bounding box center [1202, 21] width 172 height 23
drag, startPoint x: 1267, startPoint y: 21, endPoint x: 1083, endPoint y: 30, distance: 184.2
click at [1086, 29] on div "[PERSON_NAME]" at bounding box center [737, 21] width 1146 height 23
paste input "[PERSON_NAME]"
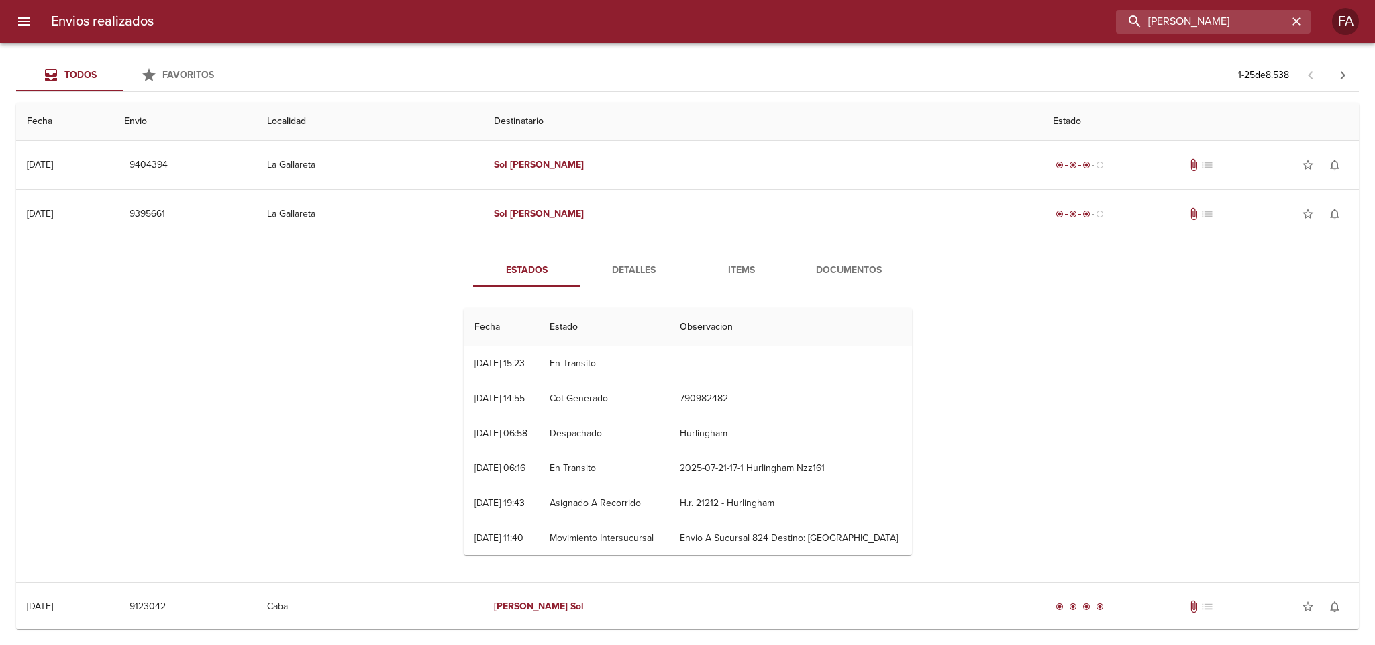
type input "[PERSON_NAME]"
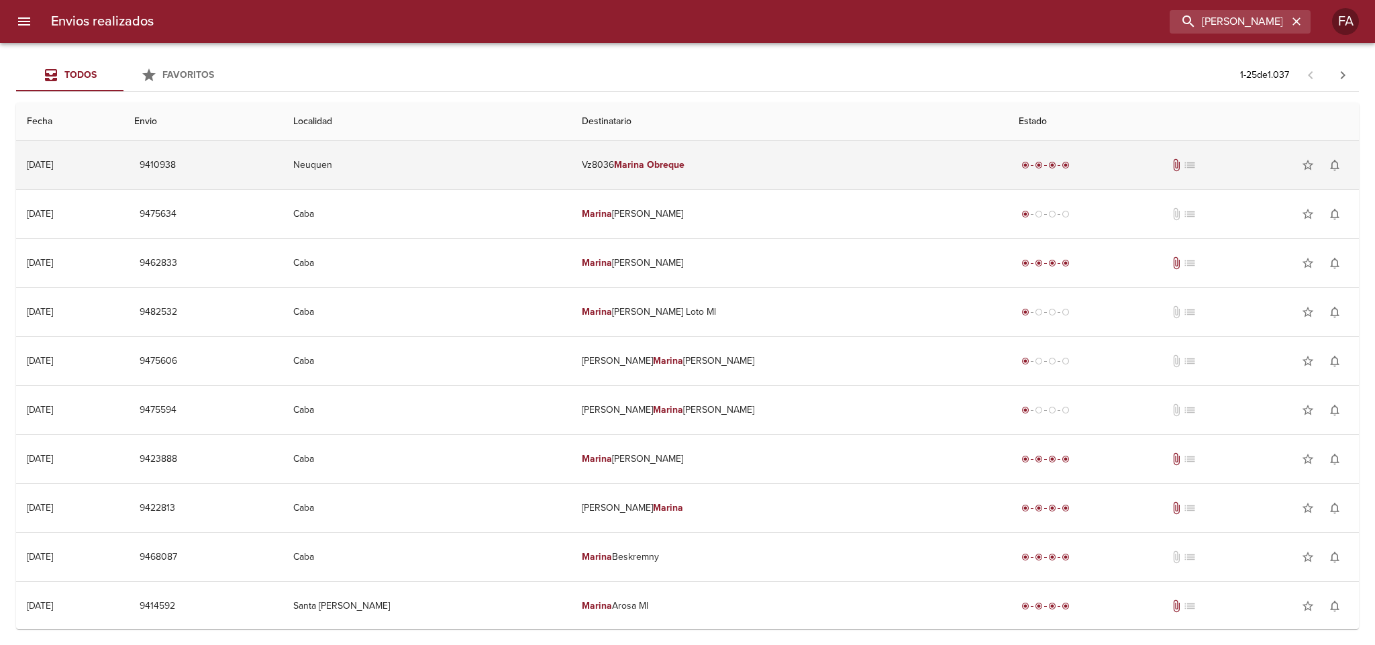
click at [652, 171] on td "Vz8036 [PERSON_NAME]" at bounding box center [789, 165] width 437 height 48
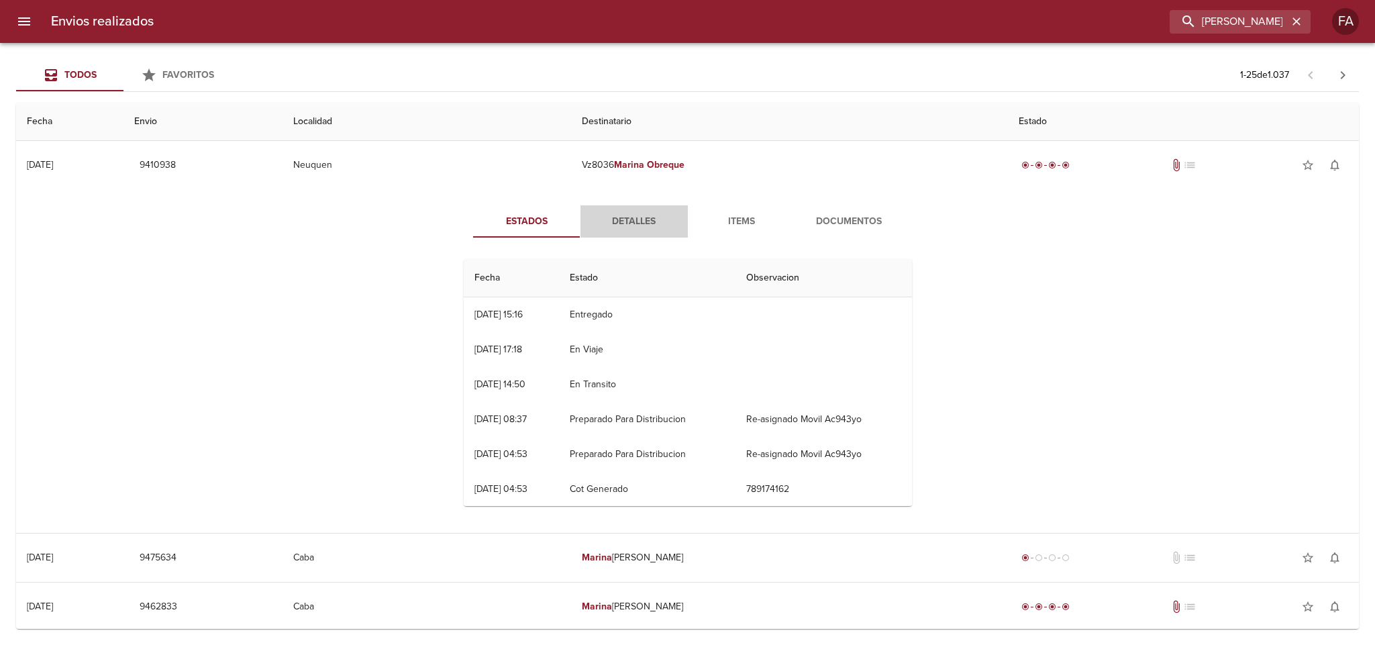
click at [616, 219] on span "Detalles" at bounding box center [634, 221] width 91 height 17
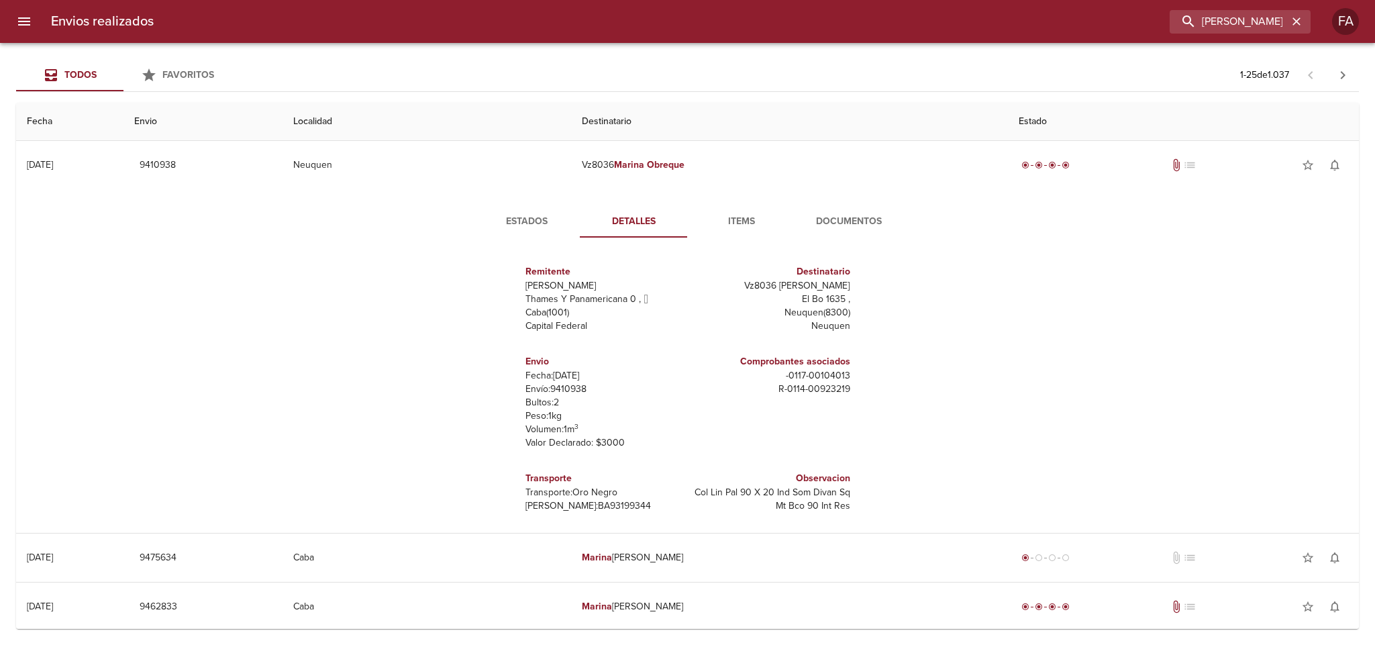
click at [520, 234] on button "Estados" at bounding box center [526, 221] width 107 height 32
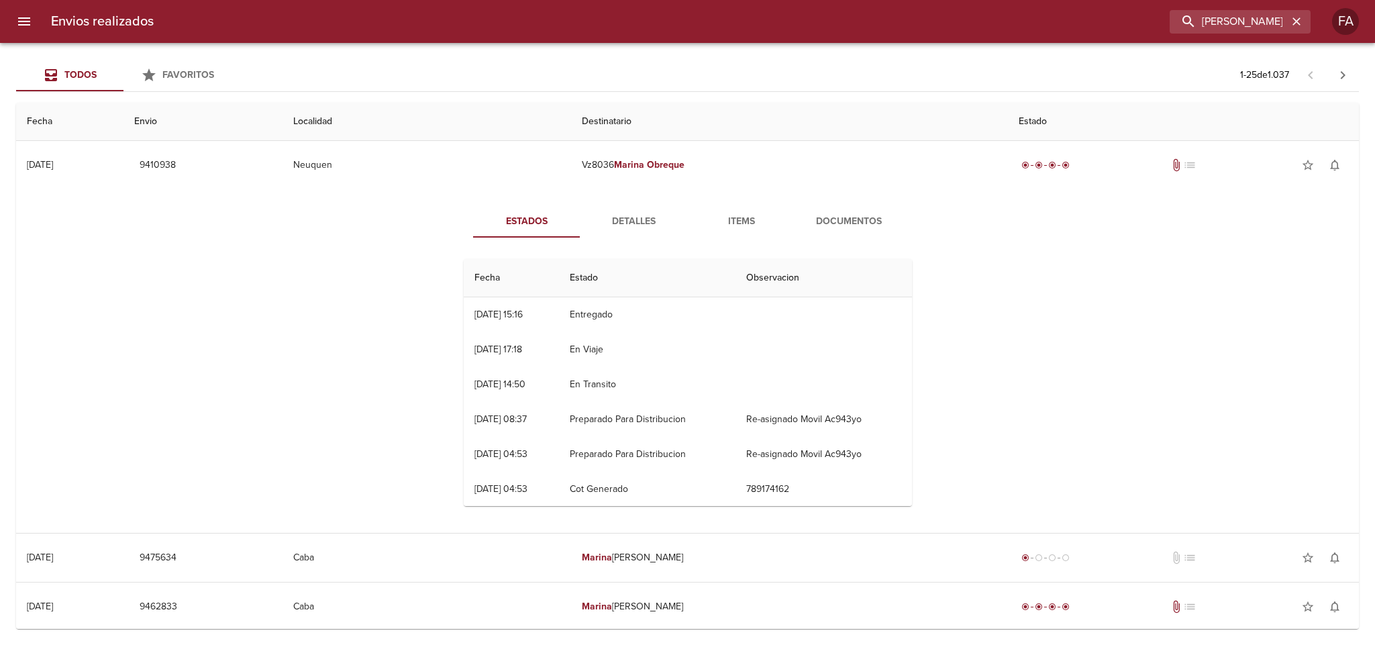
click at [822, 216] on span "Documentos" at bounding box center [848, 221] width 91 height 17
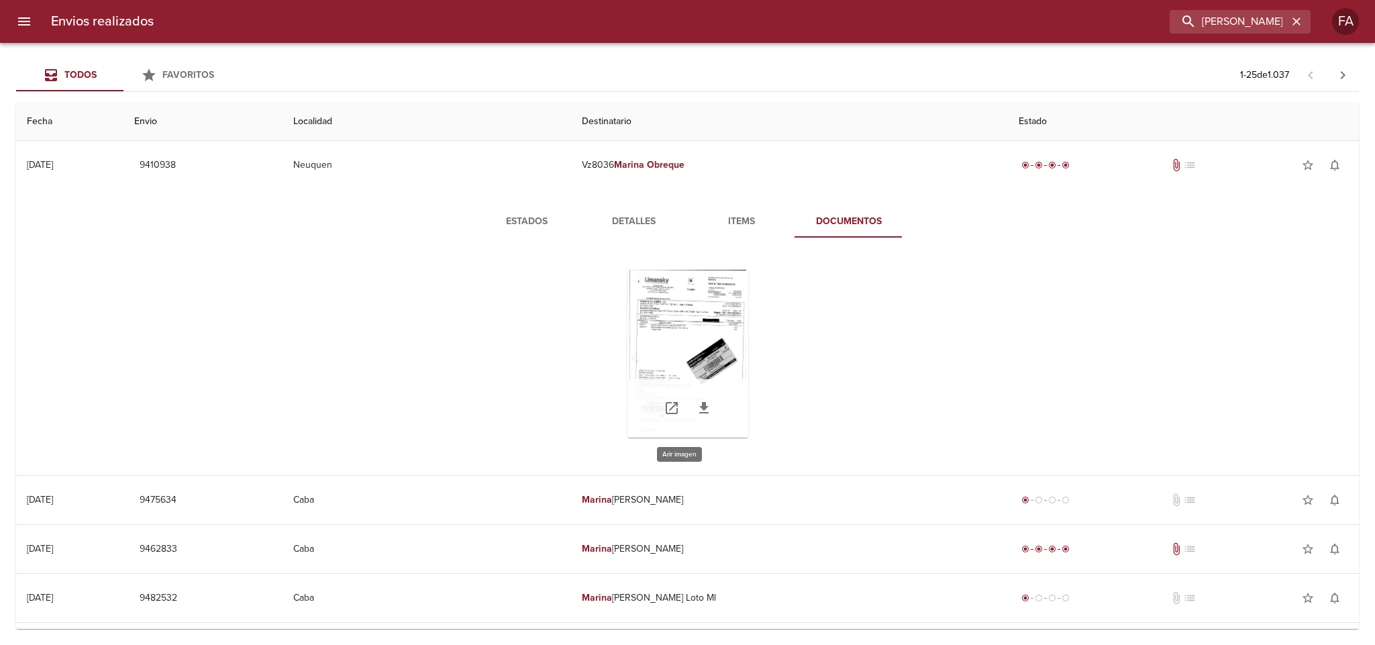
click at [691, 311] on div "Tabla de envíos del cliente" at bounding box center [688, 354] width 121 height 168
